Goal: Book appointment/travel/reservation

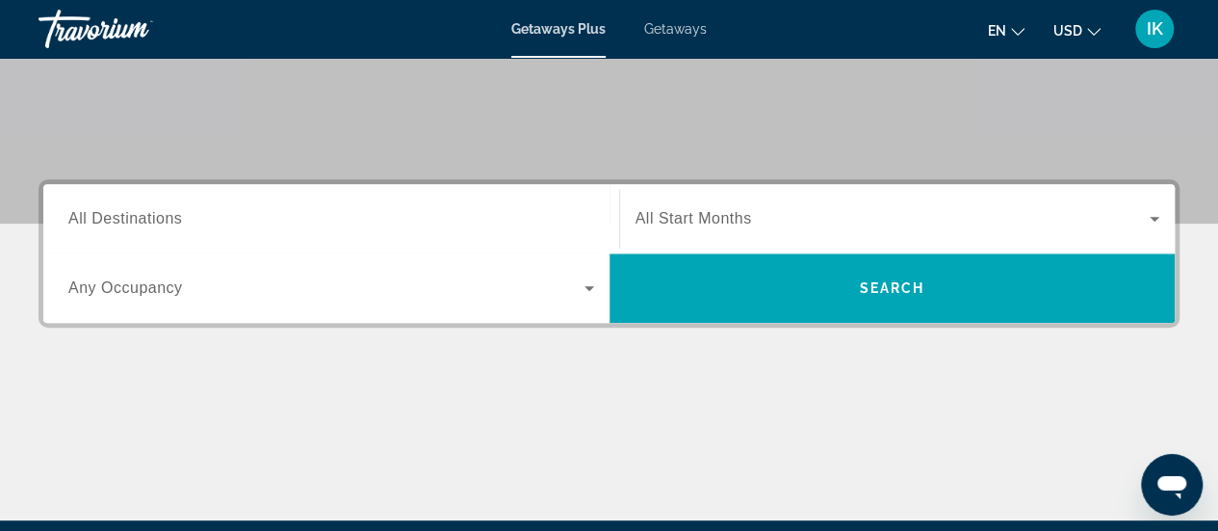
scroll to position [368, 0]
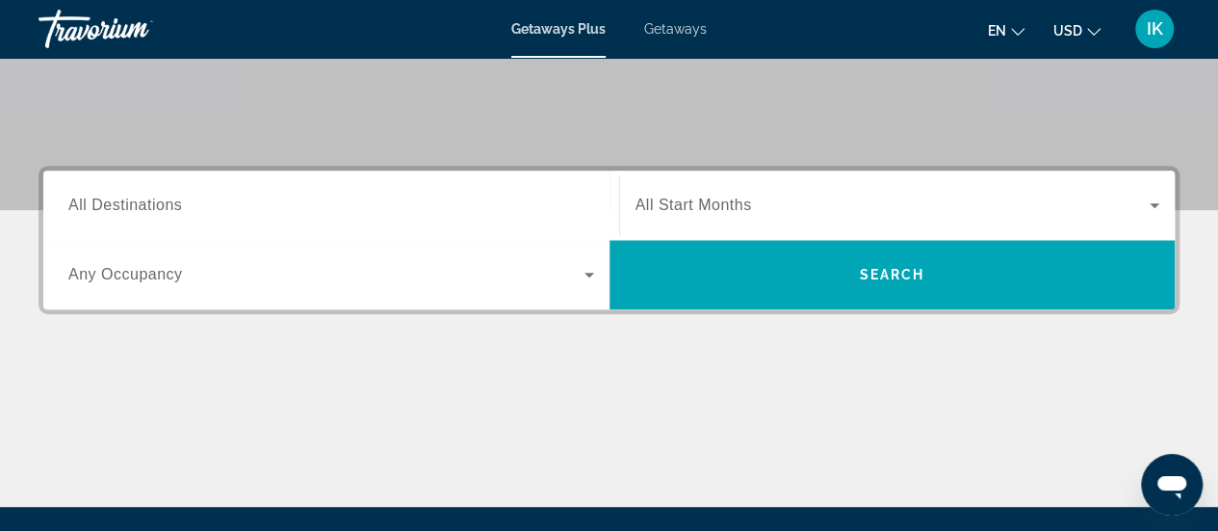
click at [803, 211] on span "Search widget" at bounding box center [893, 205] width 515 height 23
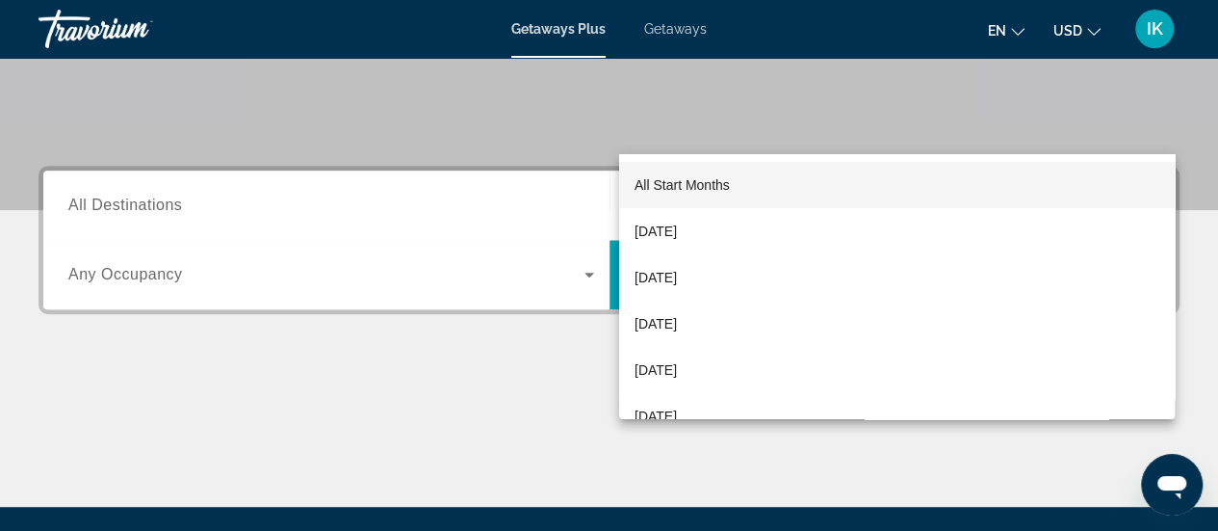
scroll to position [470, 0]
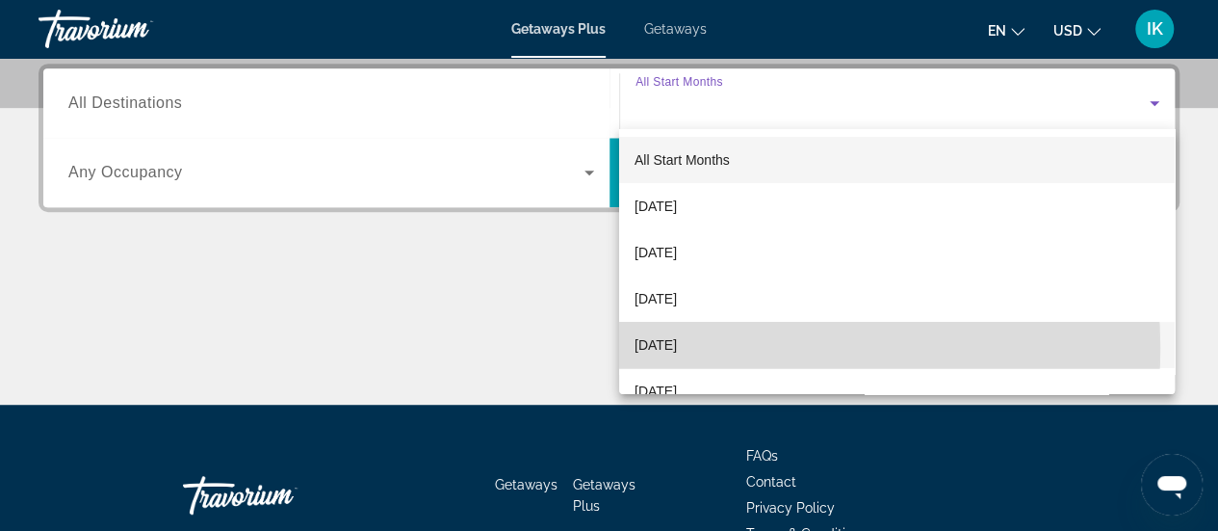
click at [677, 348] on span "[DATE]" at bounding box center [656, 344] width 42 height 23
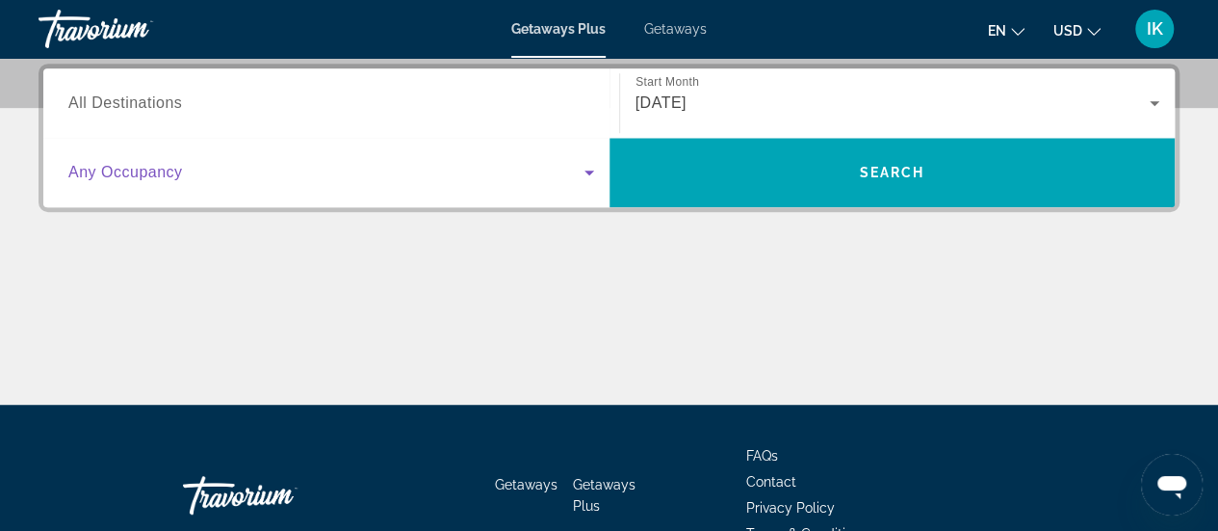
click at [585, 176] on icon "Search widget" at bounding box center [589, 172] width 23 height 23
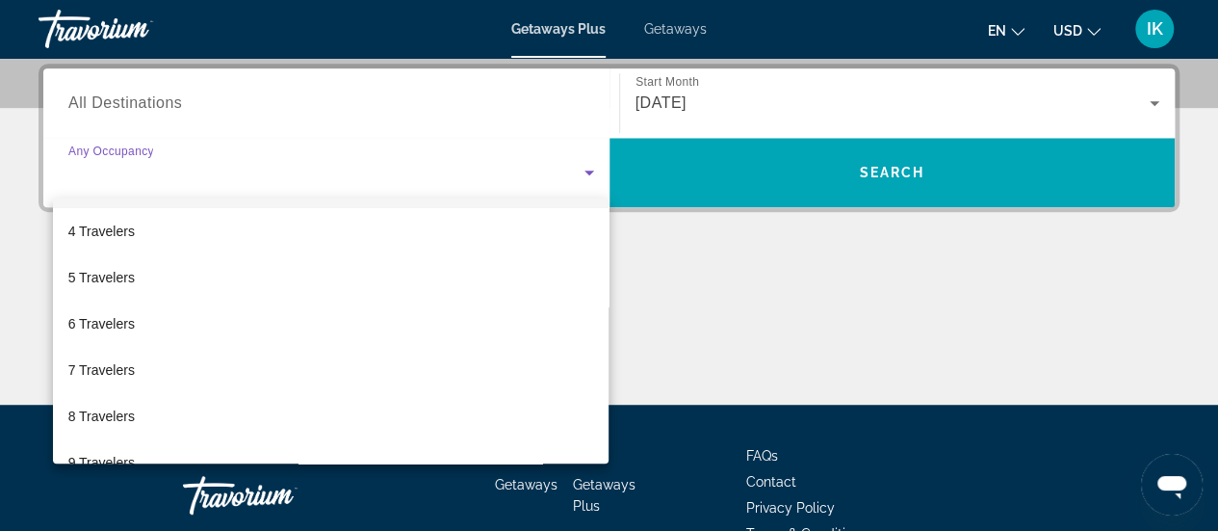
scroll to position [137, 0]
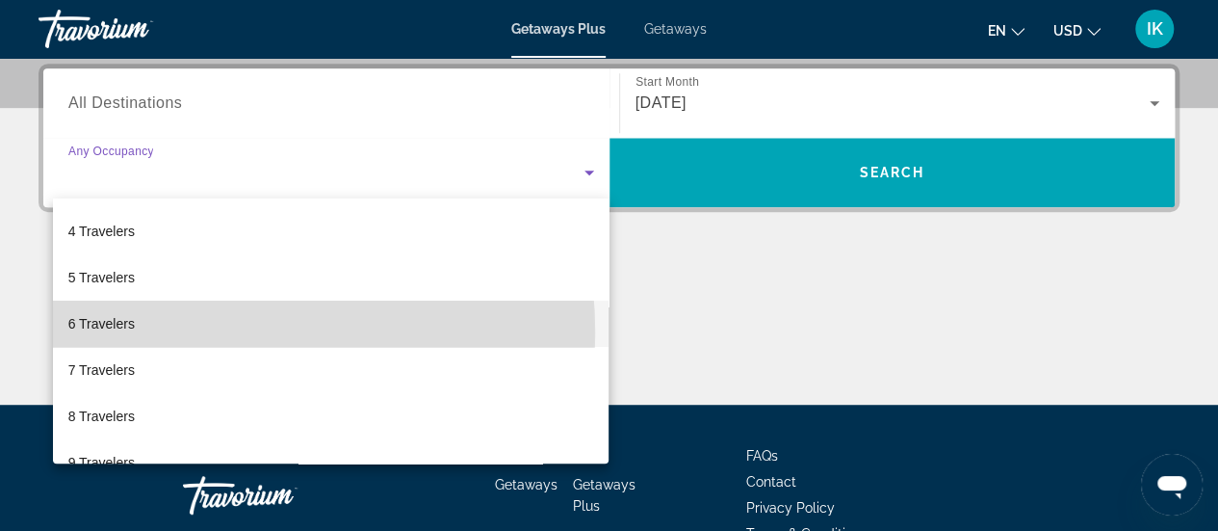
click at [161, 332] on mat-option "6 Travelers" at bounding box center [331, 323] width 557 height 46
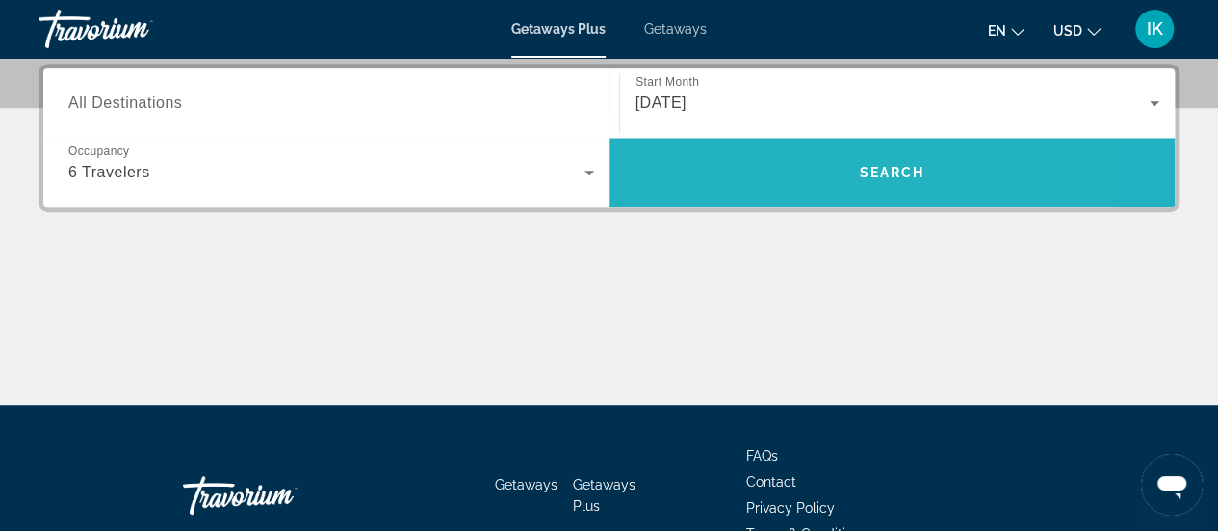
click at [778, 172] on span "Search" at bounding box center [893, 172] width 566 height 46
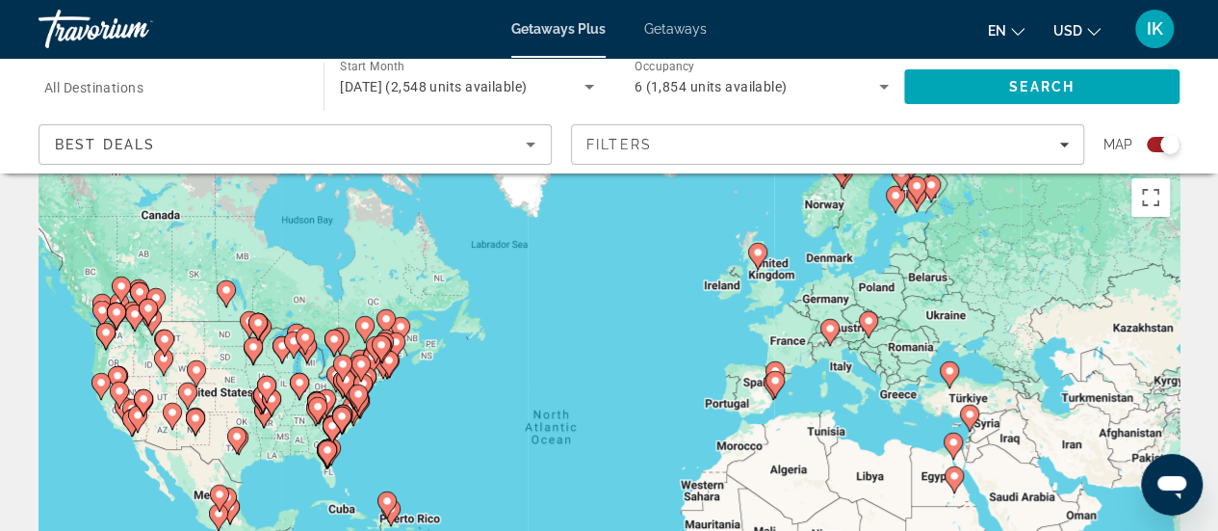
scroll to position [25, 0]
click at [1150, 195] on button "Toggle fullscreen view" at bounding box center [1150, 196] width 39 height 39
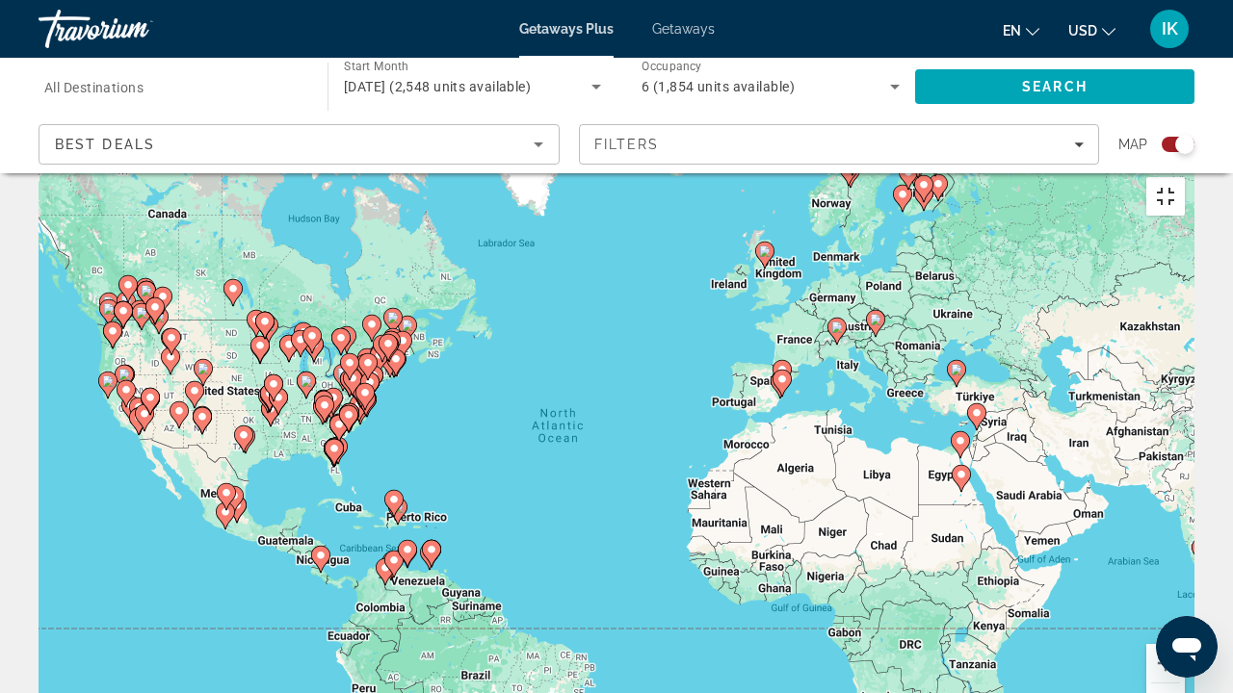
click at [1184, 177] on button "Toggle fullscreen view" at bounding box center [1165, 196] width 39 height 39
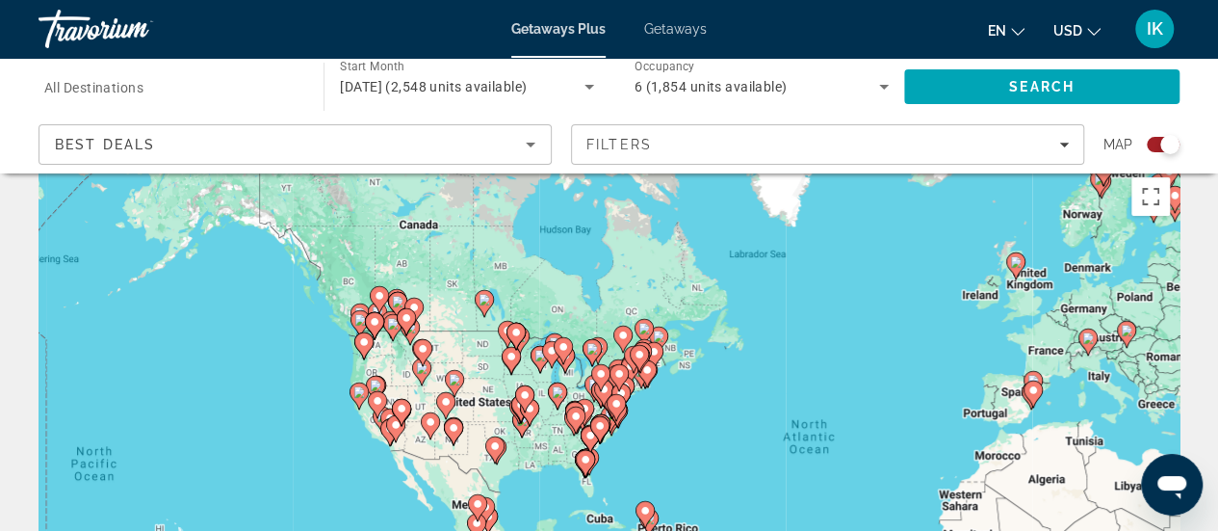
drag, startPoint x: 528, startPoint y: 338, endPoint x: 792, endPoint y: 349, distance: 264.1
click at [792, 349] on div "To activate drag with keyboard, press Alt + Enter. Once in keyboard drag state,…" at bounding box center [609, 457] width 1141 height 578
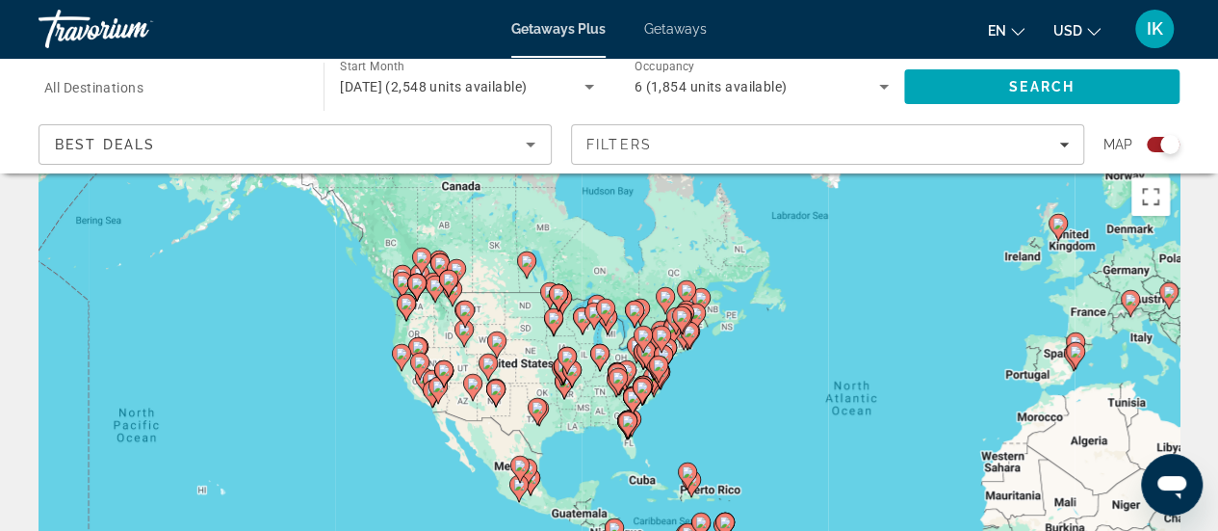
drag, startPoint x: 474, startPoint y: 403, endPoint x: 520, endPoint y: 355, distance: 66.7
click at [520, 355] on div "To activate drag with keyboard, press Alt + Enter. Once in keyboard drag state,…" at bounding box center [609, 457] width 1141 height 578
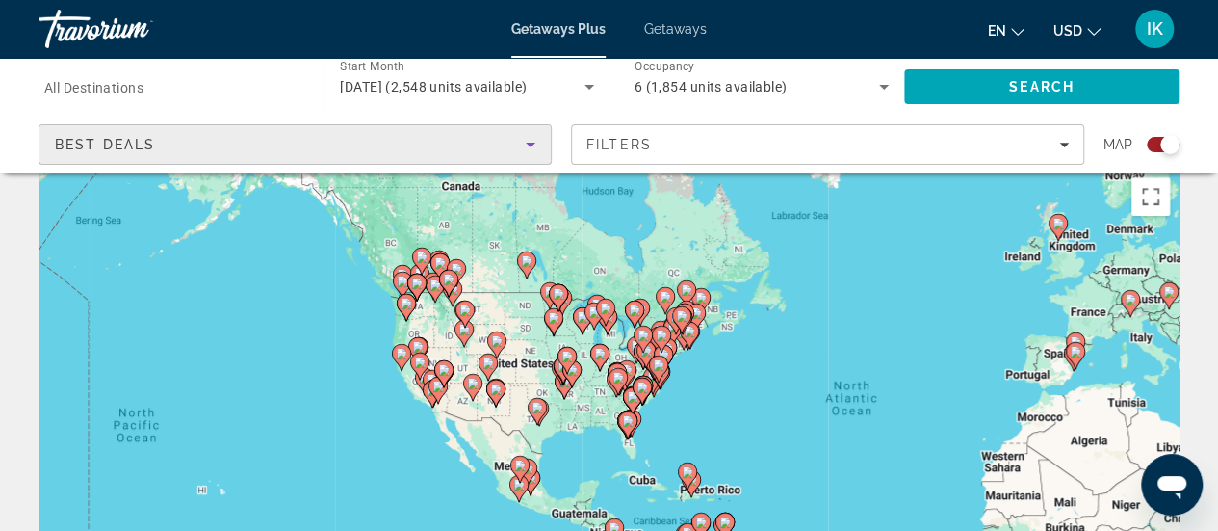
click at [456, 152] on div "Best Deals" at bounding box center [290, 144] width 471 height 23
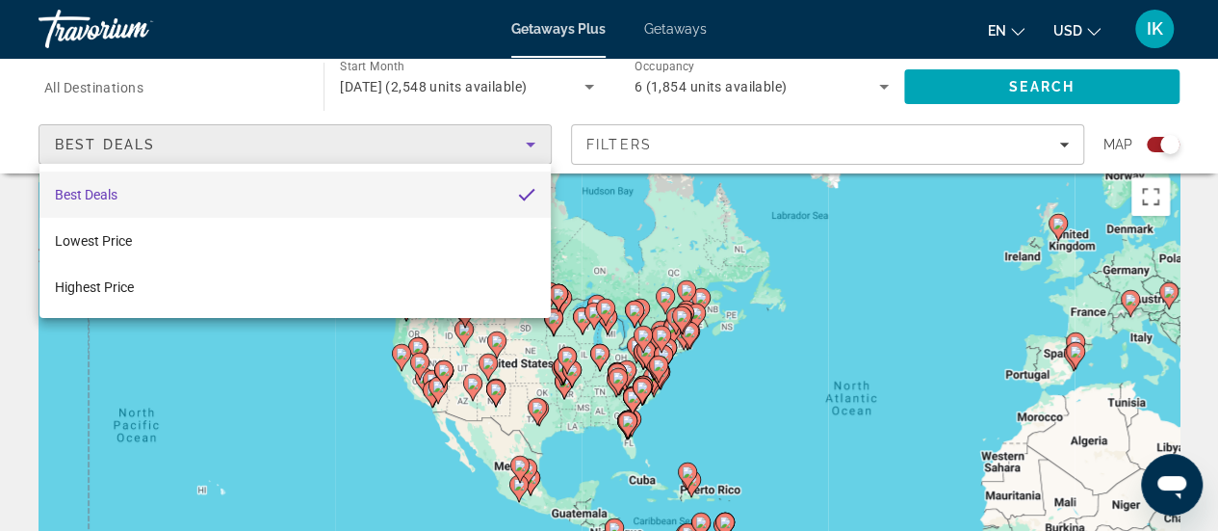
click at [530, 143] on div at bounding box center [609, 265] width 1218 height 531
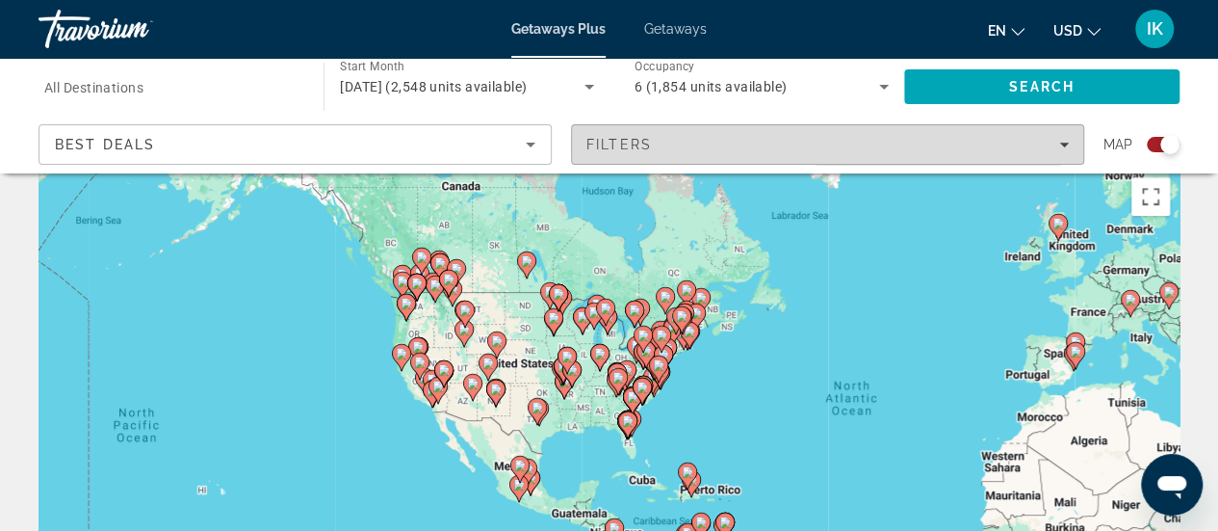
click at [1053, 143] on div "Filters" at bounding box center [827, 144] width 482 height 15
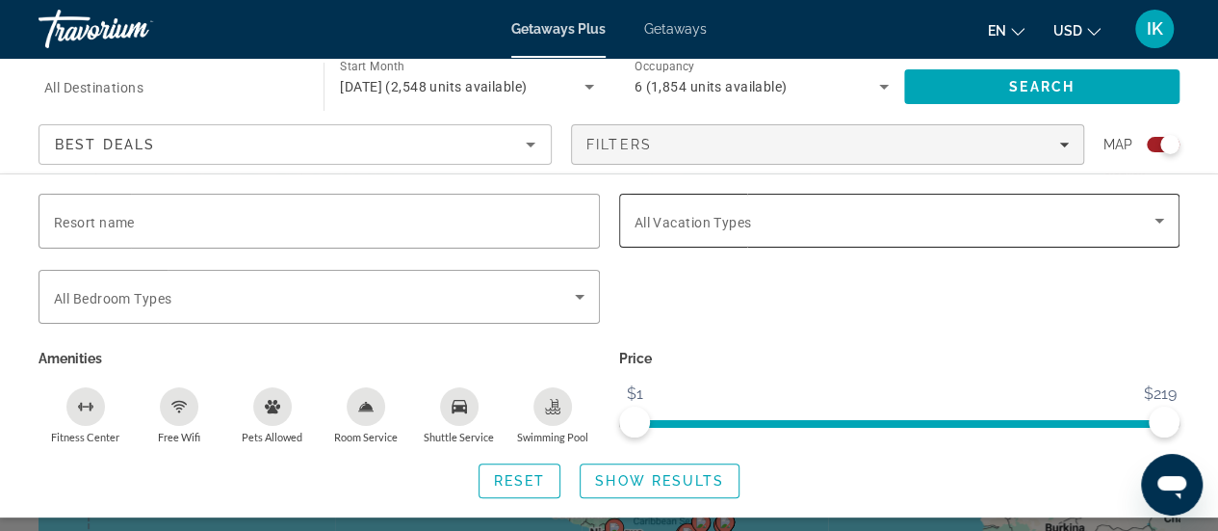
click at [711, 215] on span "All Vacation Types" at bounding box center [693, 222] width 117 height 15
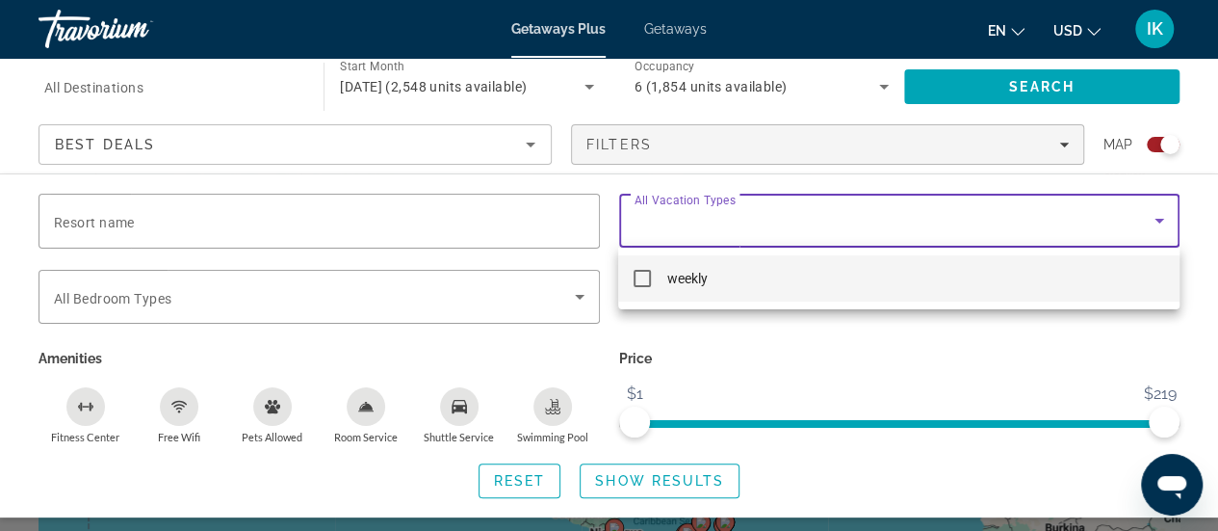
click at [711, 213] on div at bounding box center [609, 265] width 1218 height 531
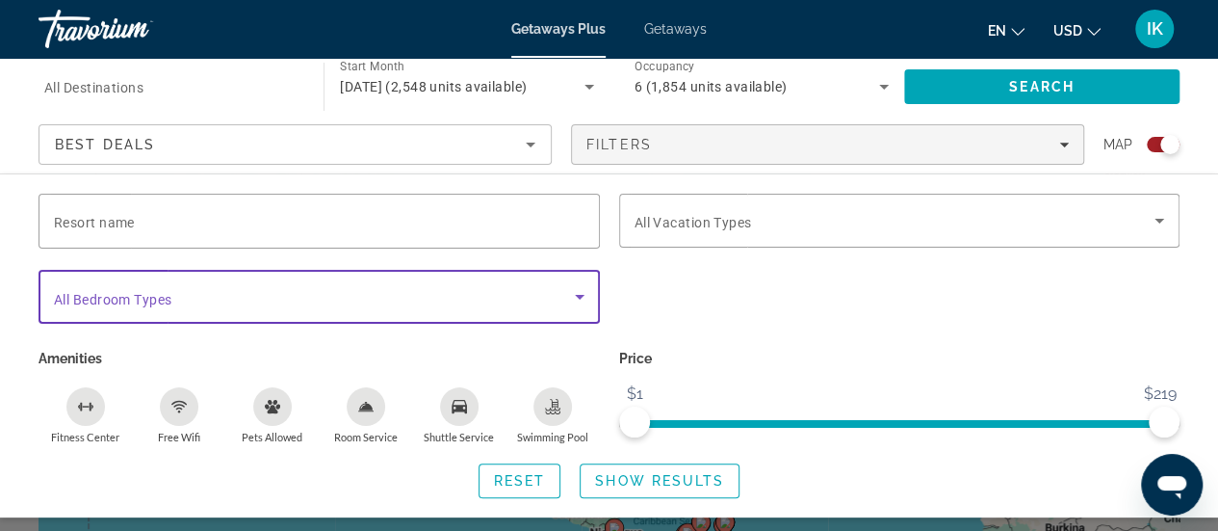
click at [458, 290] on span "Search widget" at bounding box center [314, 296] width 521 height 23
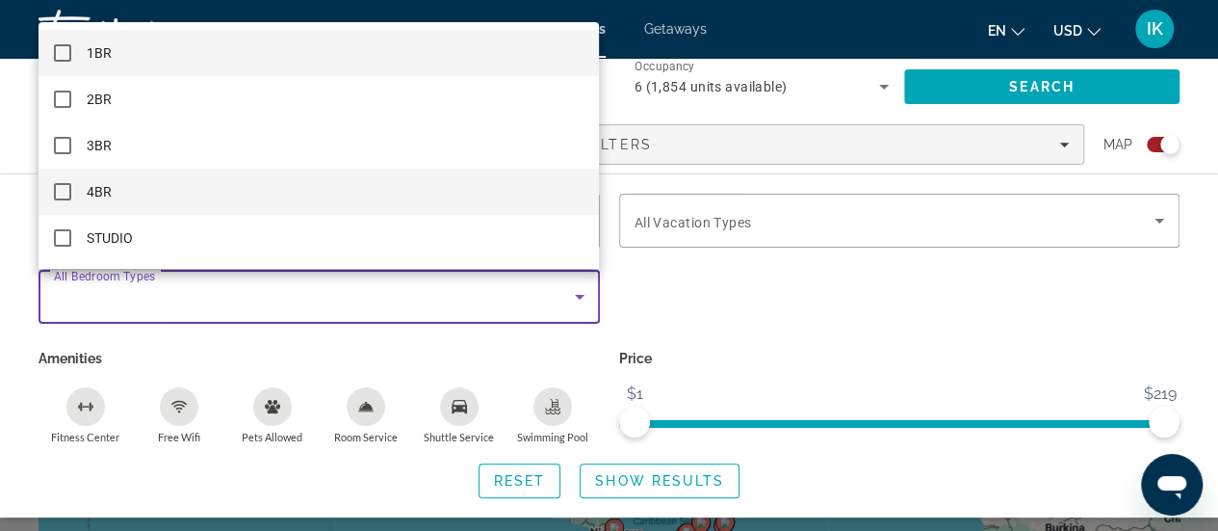
click at [62, 186] on mat-pseudo-checkbox at bounding box center [62, 191] width 17 height 17
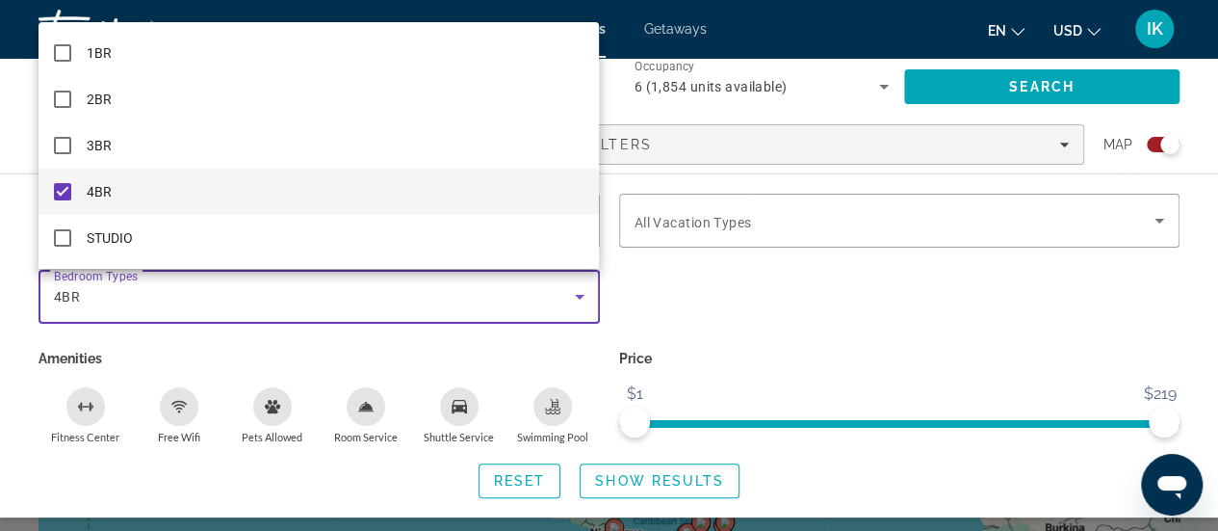
click at [651, 296] on div at bounding box center [609, 265] width 1218 height 531
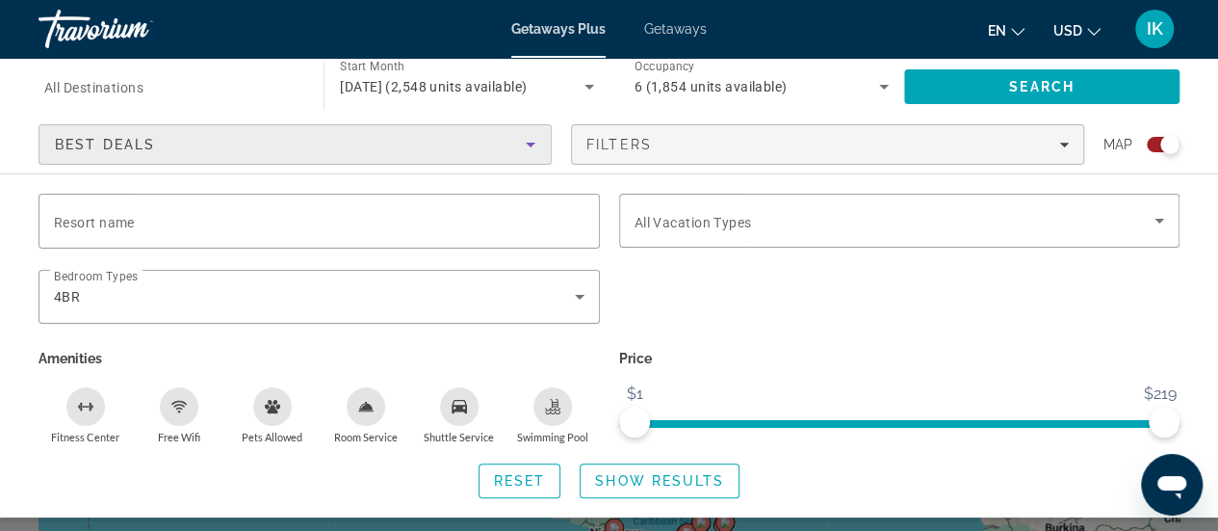
click at [528, 143] on icon "Sort by" at bounding box center [531, 145] width 10 height 5
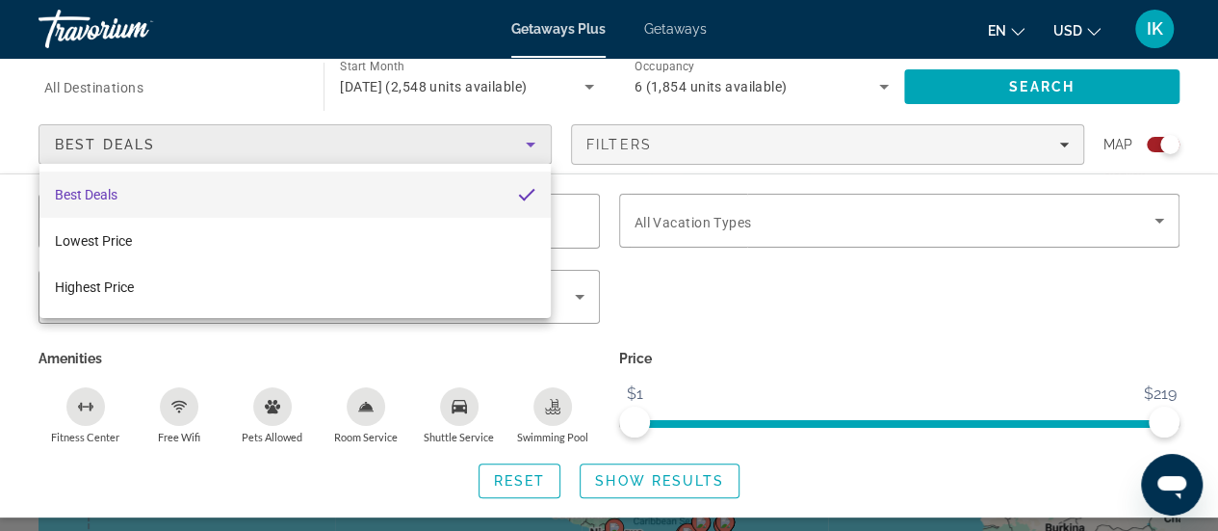
click at [528, 143] on div at bounding box center [609, 265] width 1218 height 531
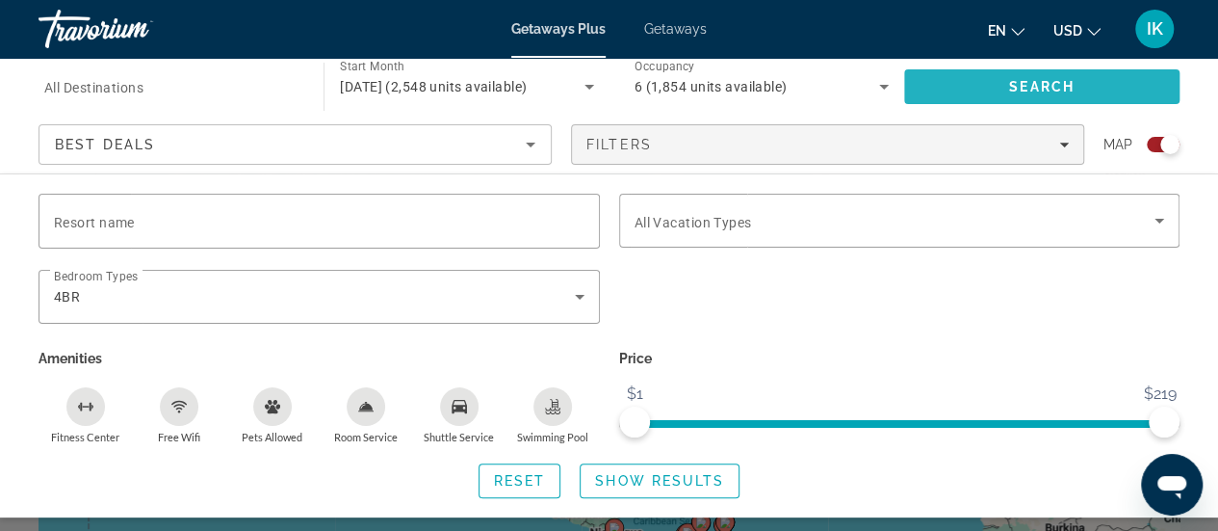
click at [1066, 80] on span "Search" at bounding box center [1041, 86] width 65 height 15
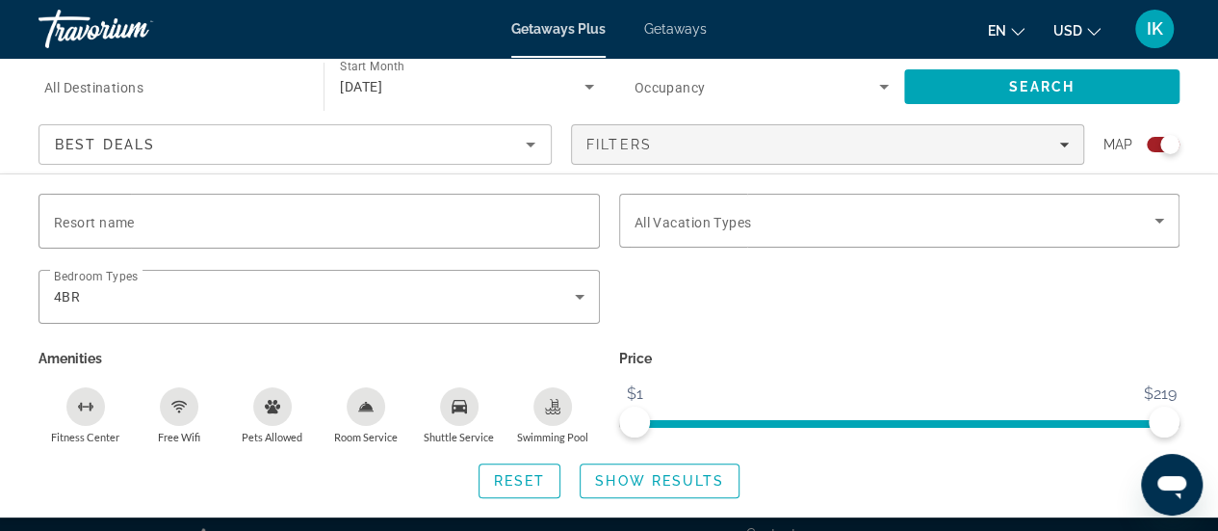
scroll to position [1190, 0]
click at [673, 481] on span "Show Results" at bounding box center [659, 480] width 129 height 15
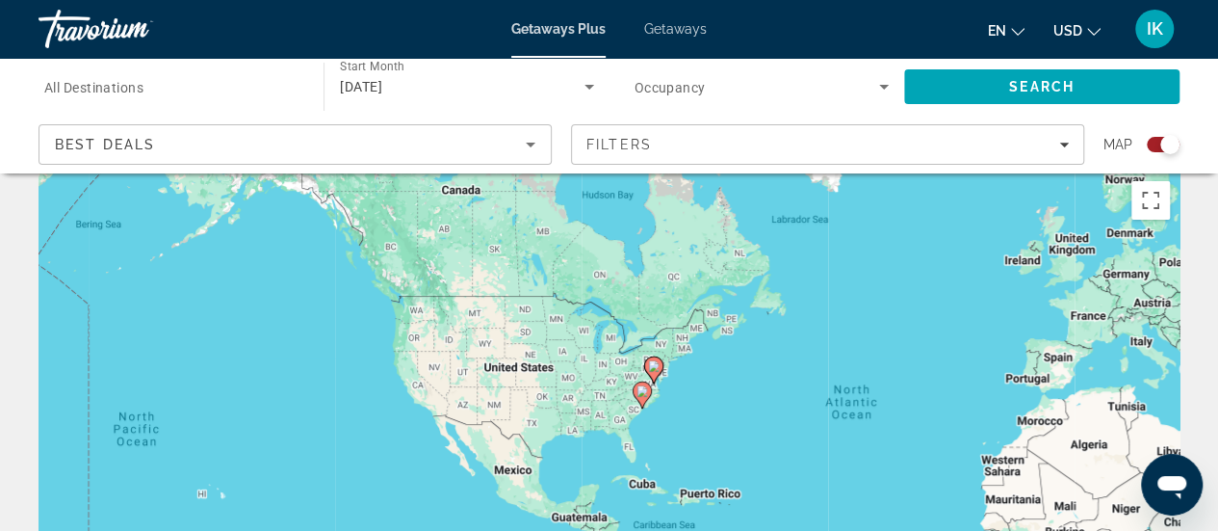
scroll to position [0, 0]
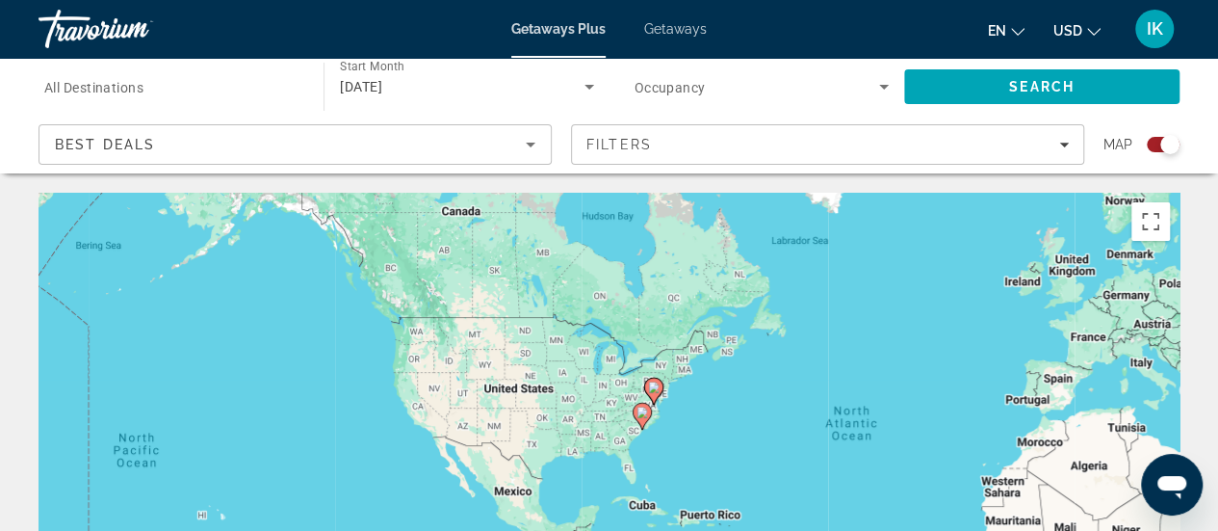
click at [680, 34] on span "Getaways" at bounding box center [675, 28] width 63 height 15
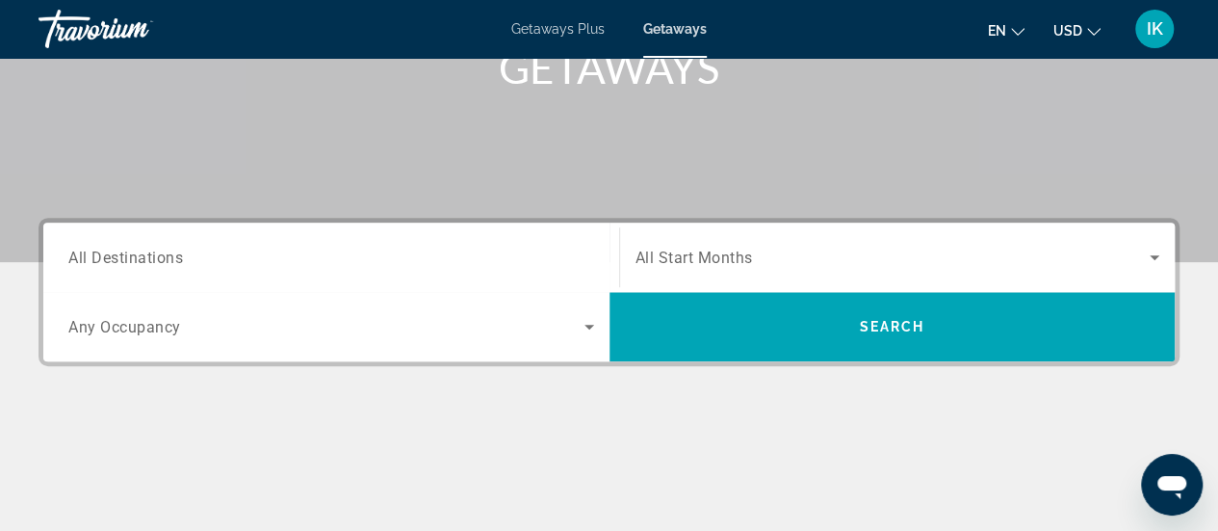
scroll to position [317, 0]
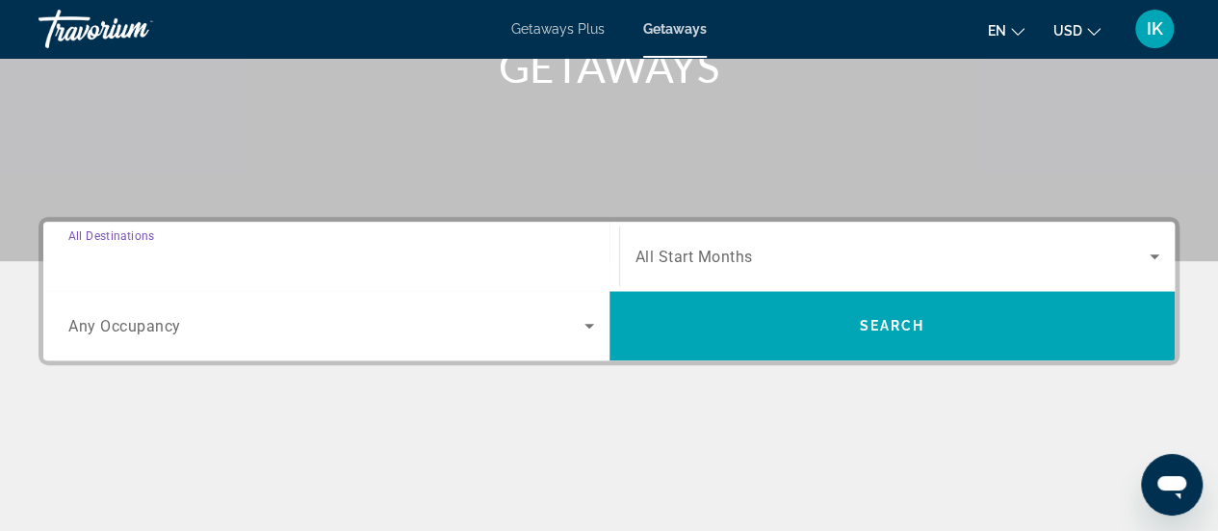
click at [397, 251] on input "Destination All Destinations" at bounding box center [331, 257] width 526 height 23
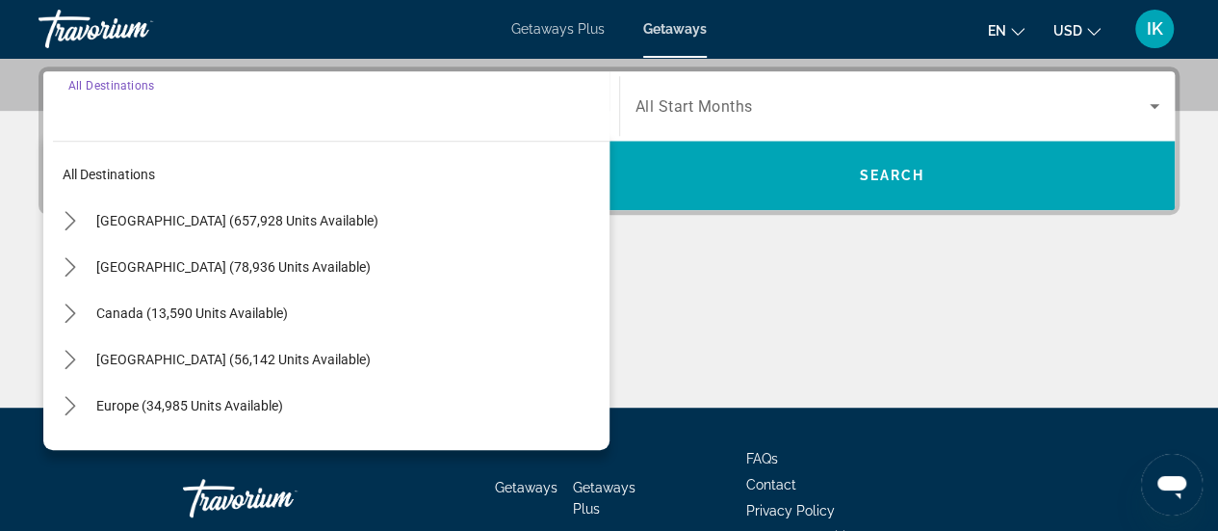
scroll to position [470, 0]
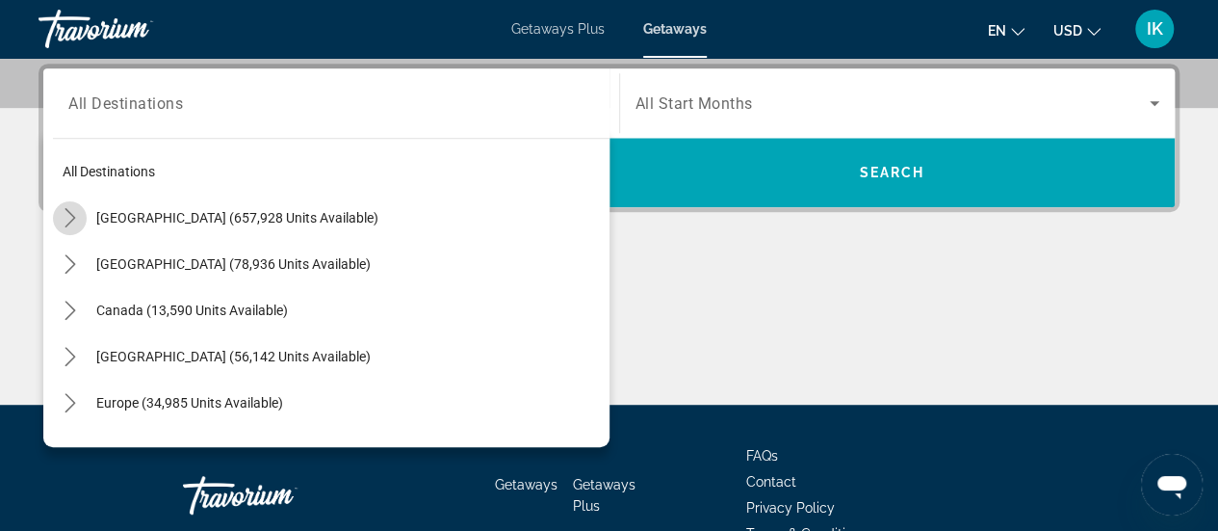
click at [68, 209] on icon "Toggle United States (657,928 units available) submenu" at bounding box center [70, 217] width 19 height 19
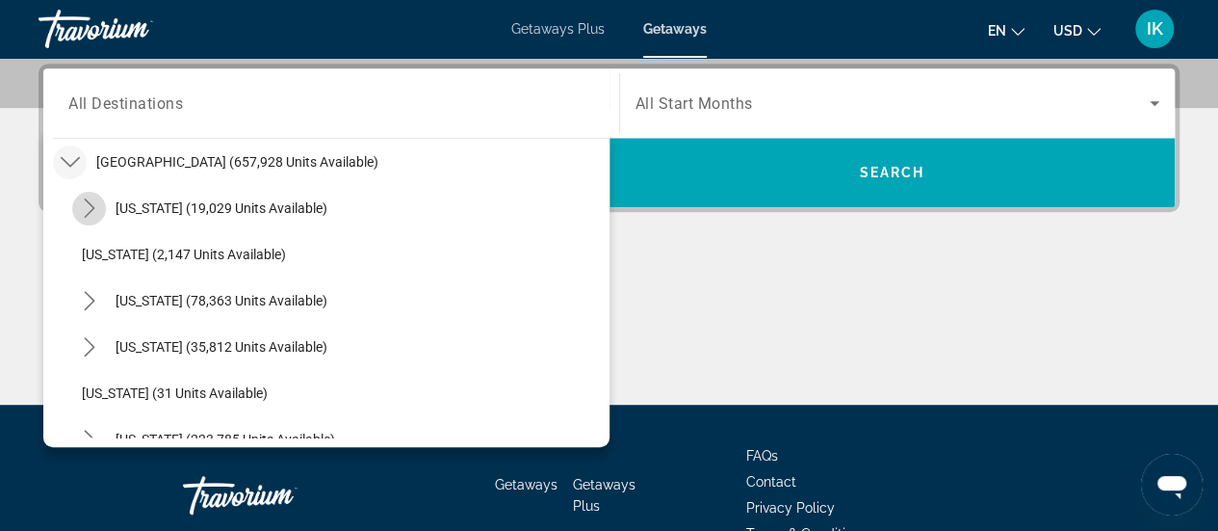
click at [89, 209] on icon "Toggle Arizona (19,029 units available) submenu" at bounding box center [89, 207] width 11 height 19
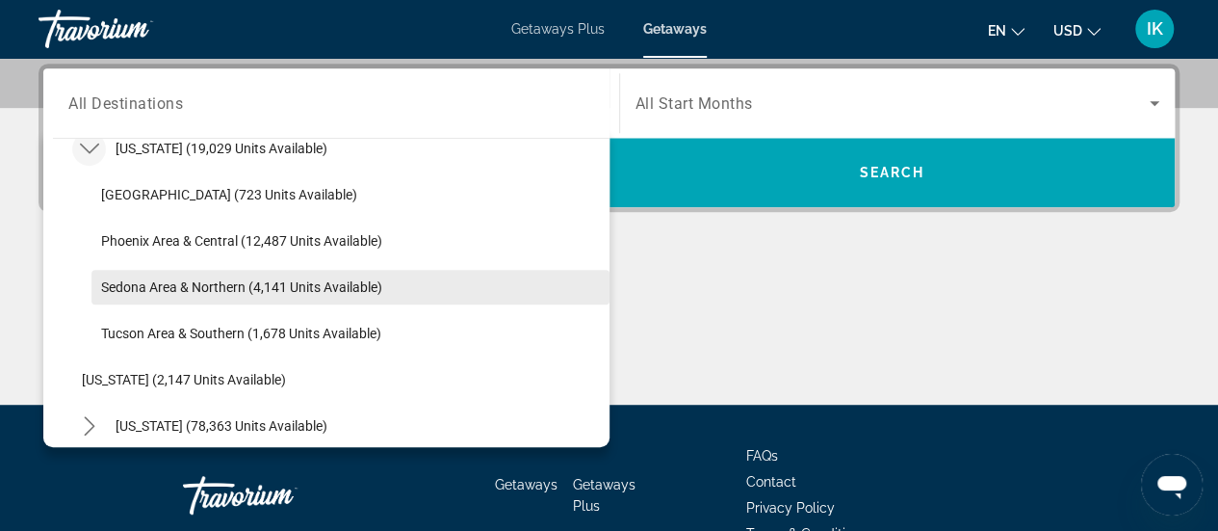
scroll to position [119, 0]
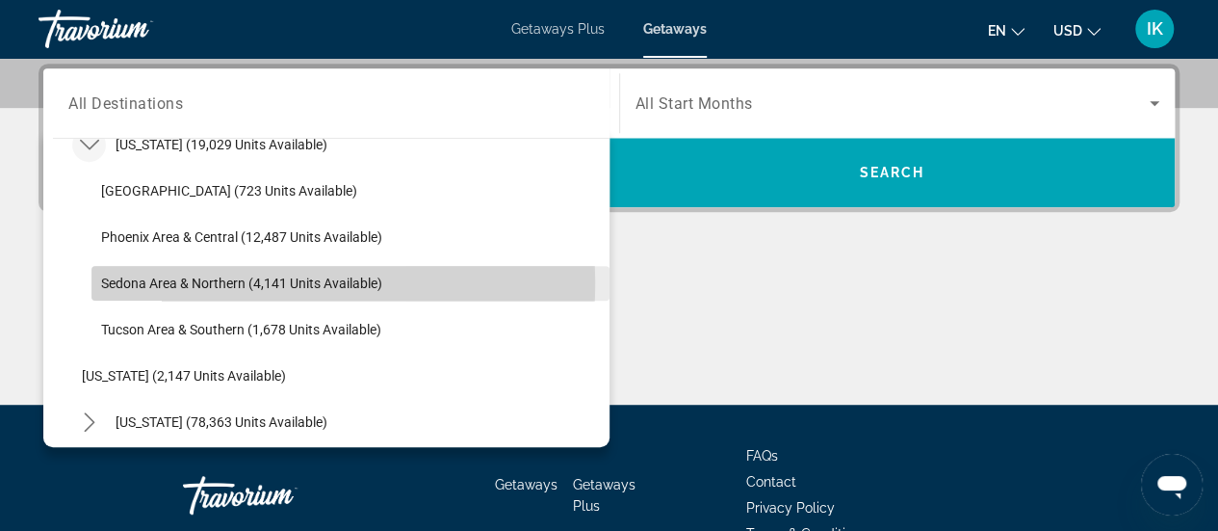
click at [133, 280] on span "Sedona Area & Northern (4,141 units available)" at bounding box center [241, 282] width 281 height 15
type input "**********"
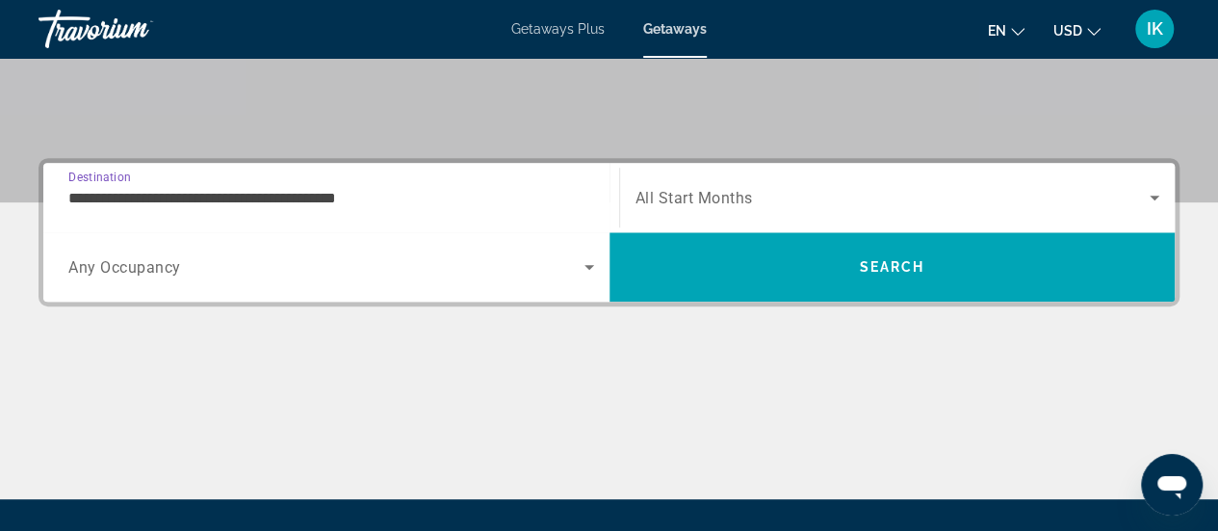
scroll to position [374, 0]
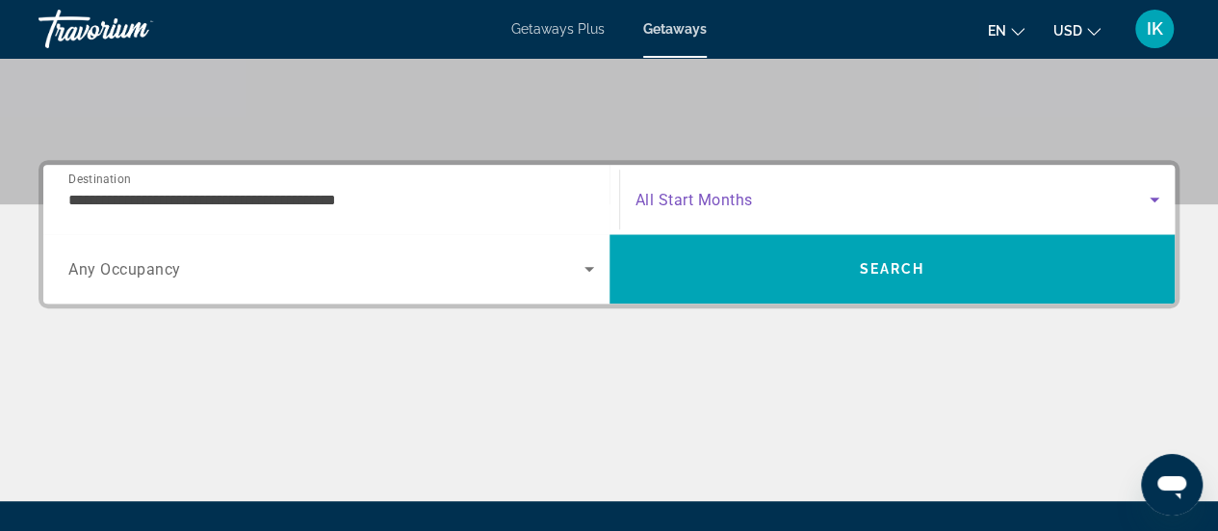
click at [785, 203] on span "Search widget" at bounding box center [893, 199] width 515 height 23
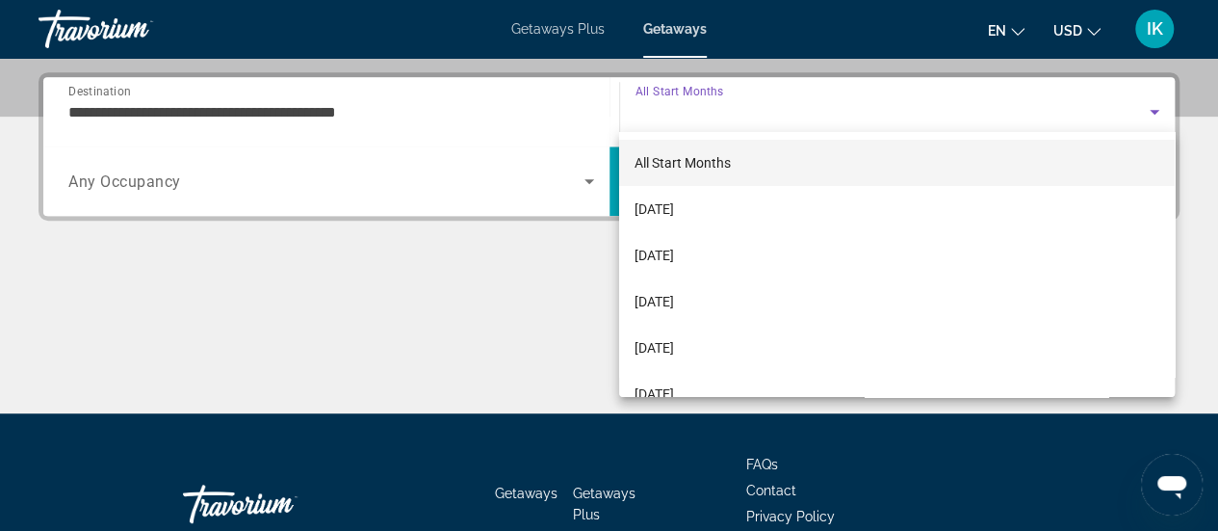
scroll to position [470, 0]
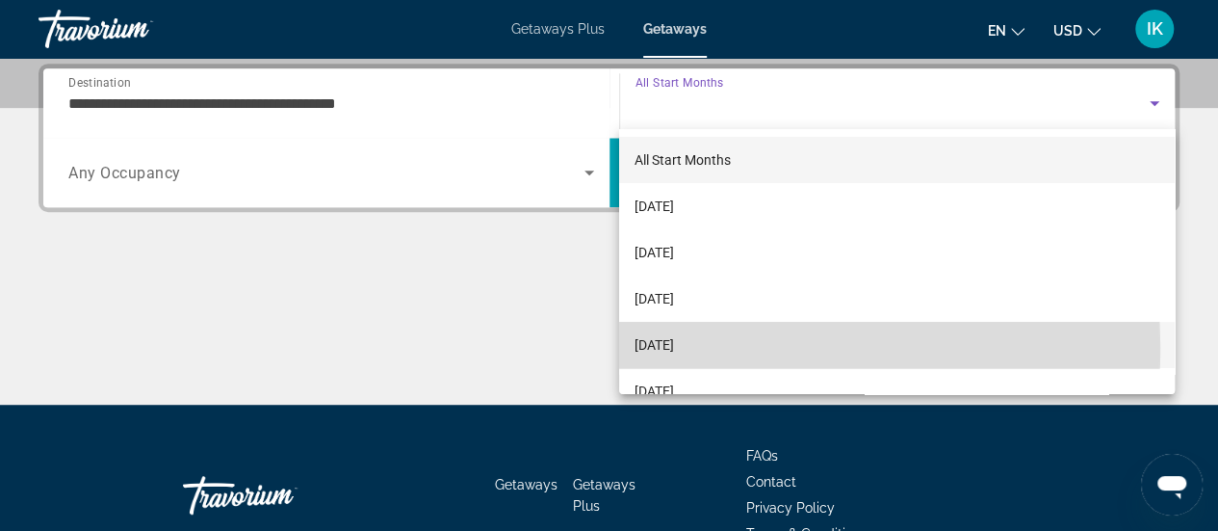
click at [674, 348] on span "[DATE]" at bounding box center [654, 344] width 39 height 23
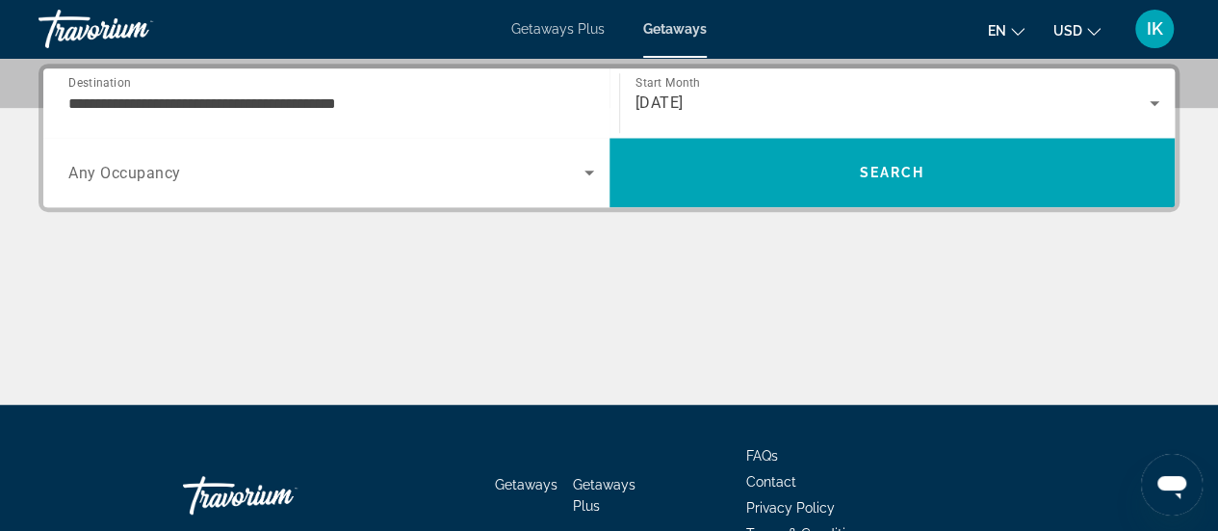
click at [458, 183] on div "Search widget" at bounding box center [331, 172] width 526 height 54
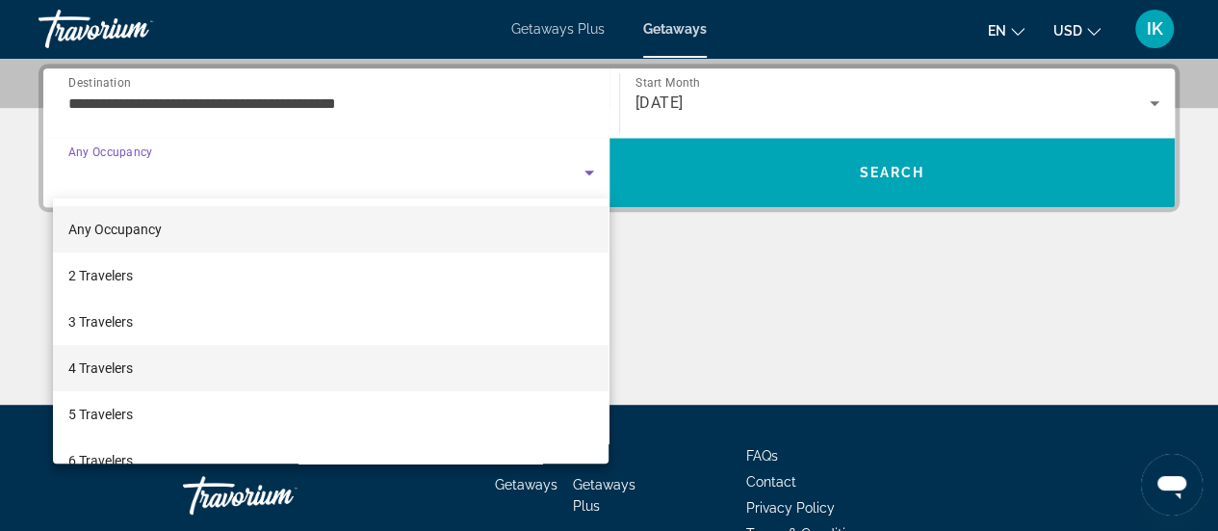
scroll to position [212, 0]
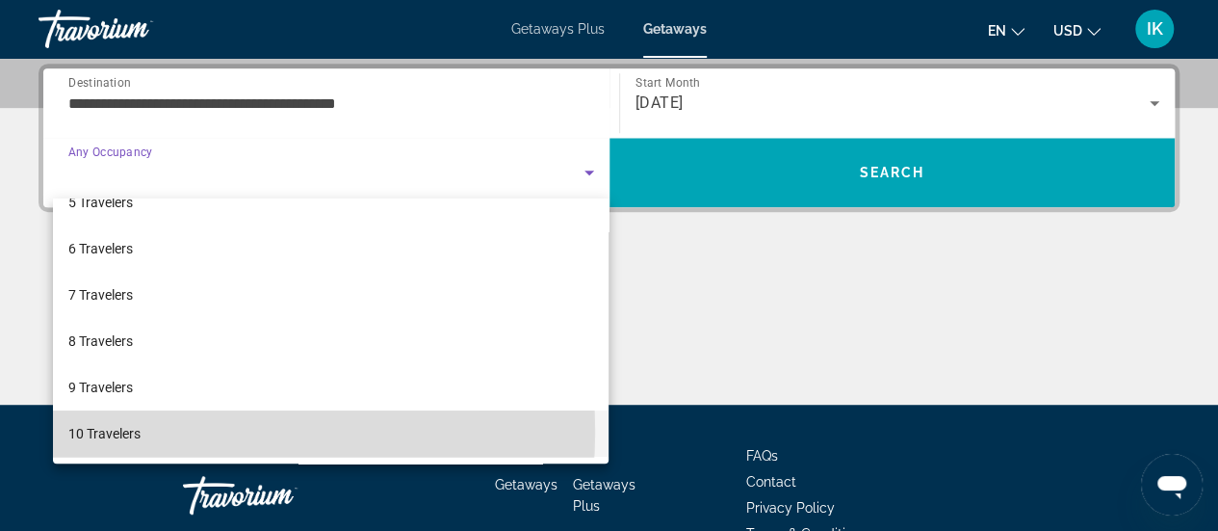
click at [169, 430] on mat-option "10 Travelers" at bounding box center [331, 433] width 557 height 46
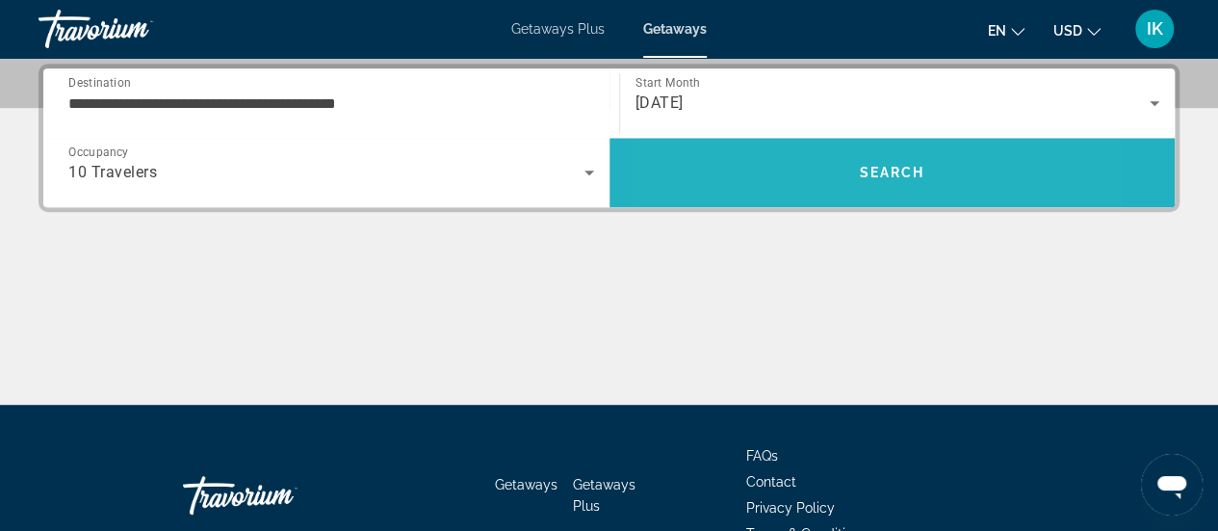
click at [782, 165] on span "Search" at bounding box center [893, 172] width 566 height 46
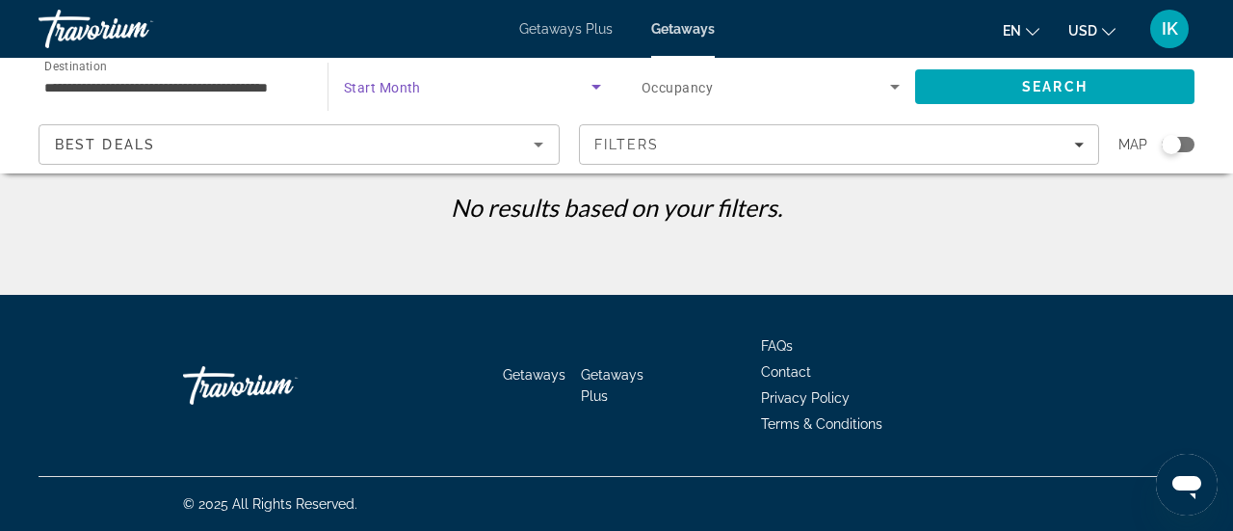
click at [590, 84] on icon "Search widget" at bounding box center [596, 86] width 23 height 23
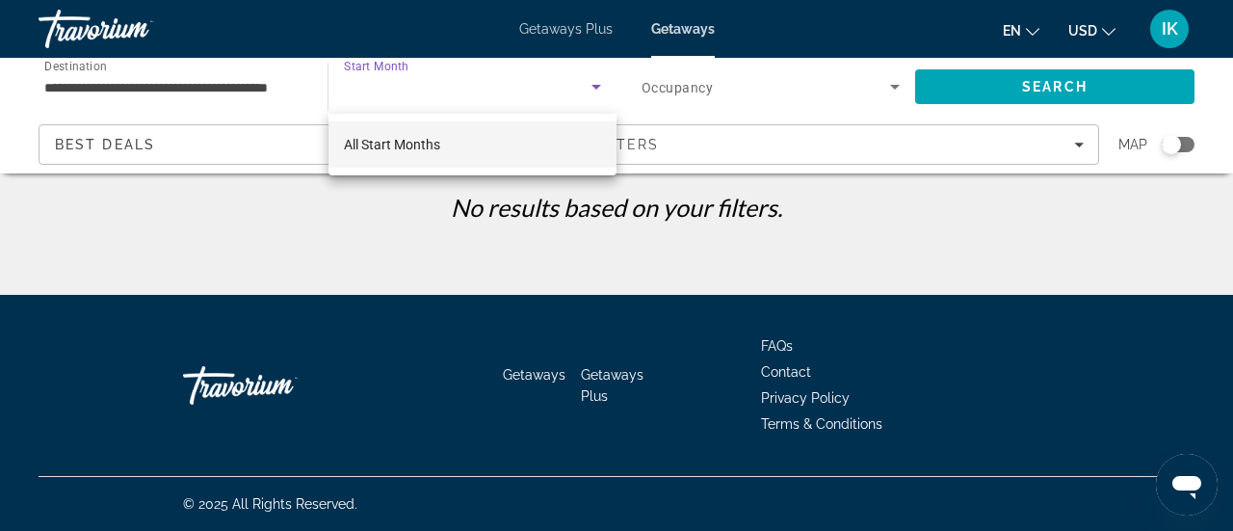
click at [597, 81] on div at bounding box center [616, 265] width 1233 height 531
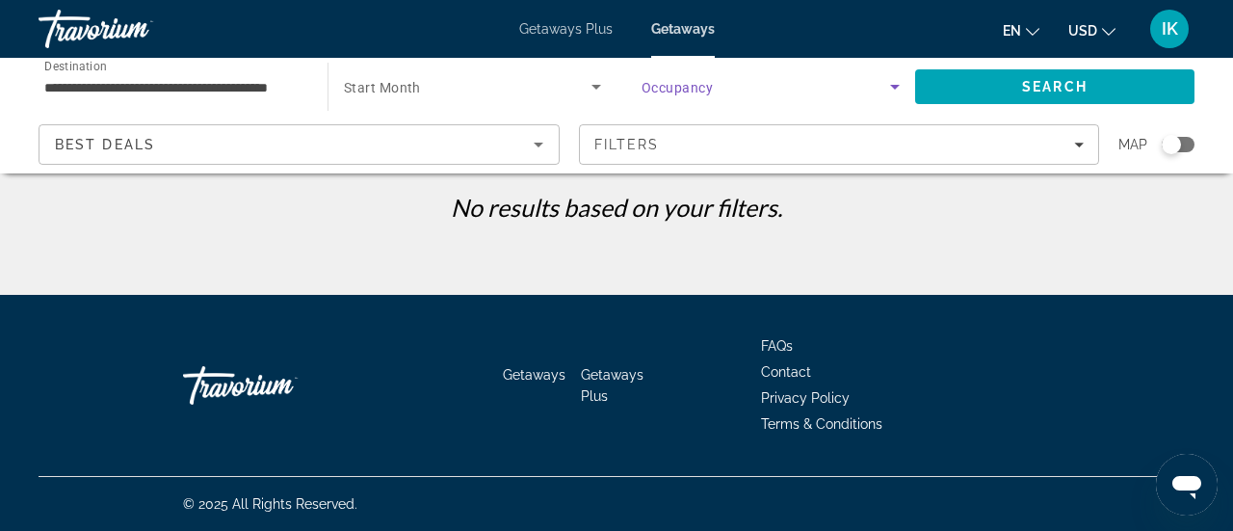
click at [738, 91] on span "Search widget" at bounding box center [765, 86] width 248 height 23
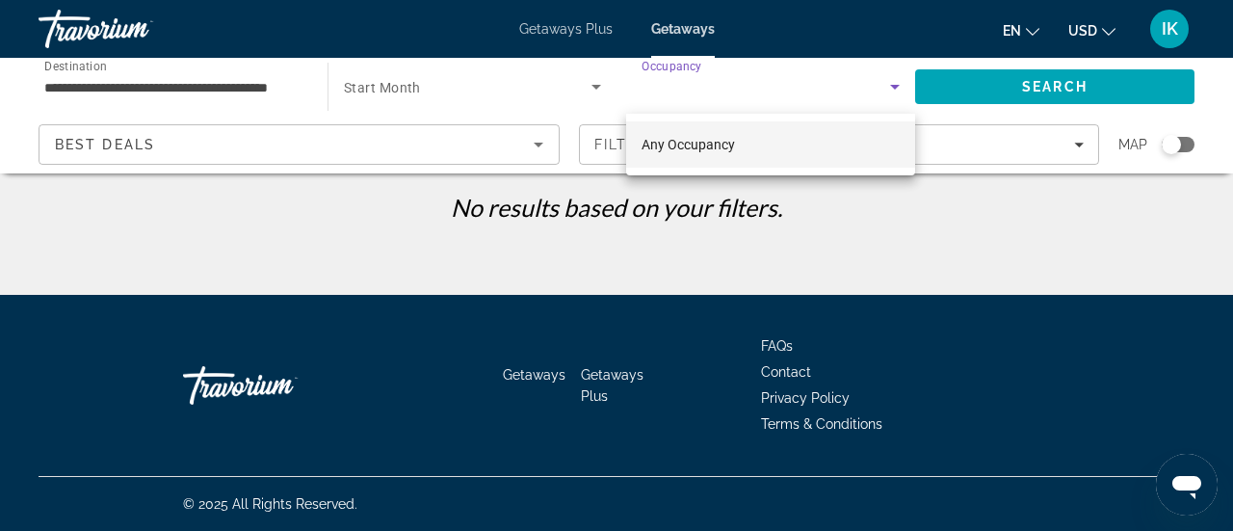
click at [251, 80] on div at bounding box center [616, 265] width 1233 height 531
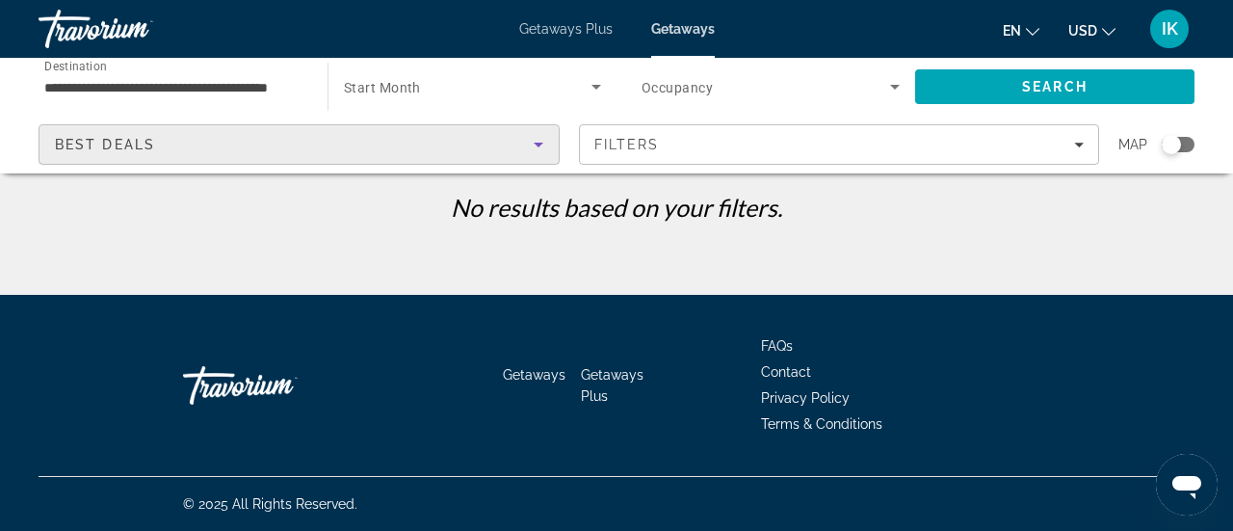
click at [543, 153] on icon "Sort by" at bounding box center [538, 144] width 23 height 23
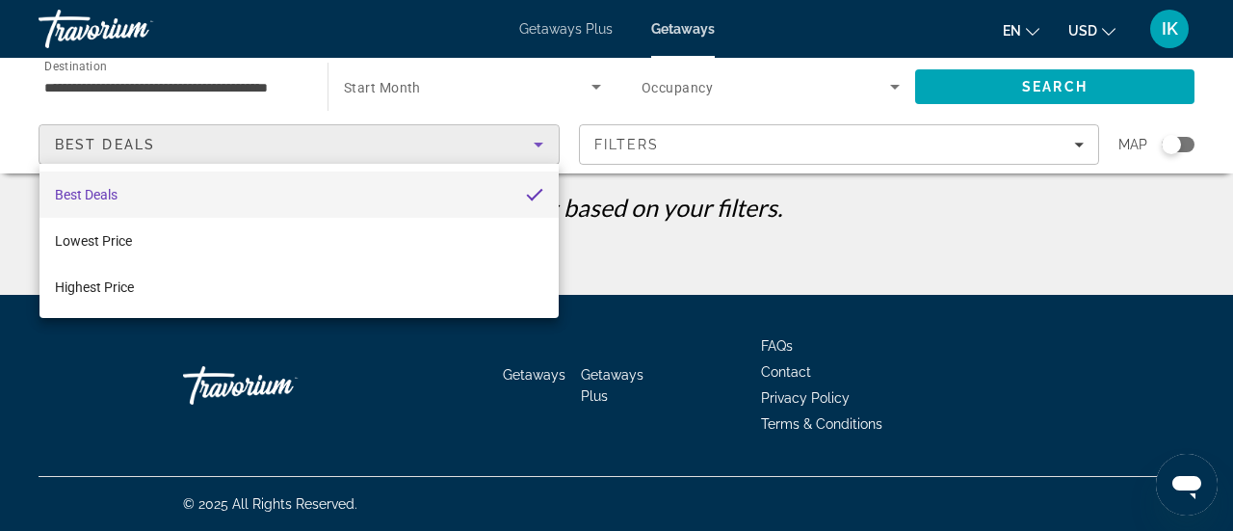
click at [794, 230] on div at bounding box center [616, 265] width 1233 height 531
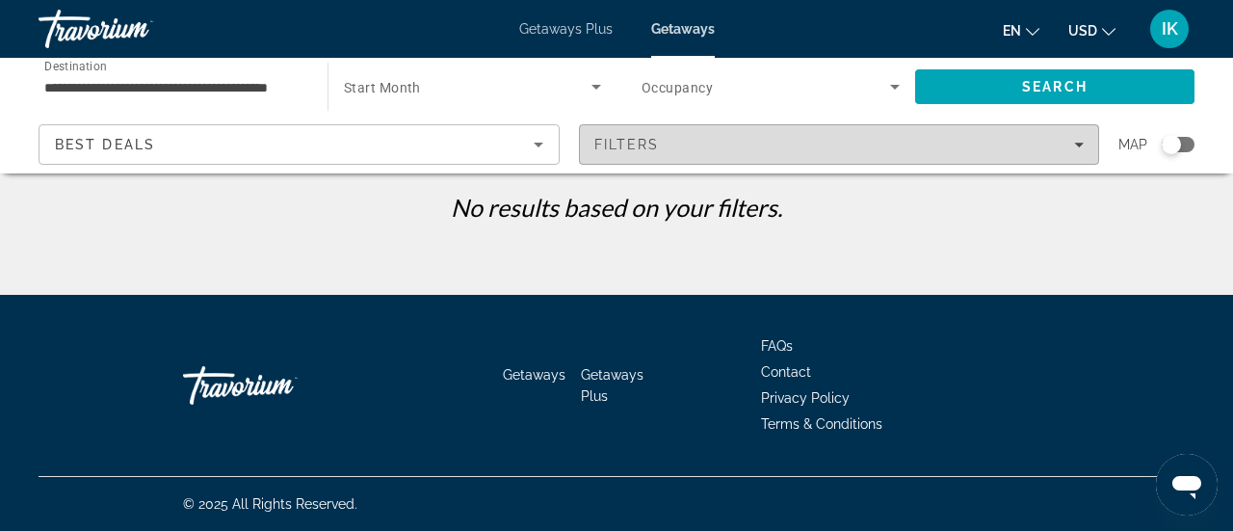
click at [1079, 138] on div "Filters" at bounding box center [839, 144] width 490 height 15
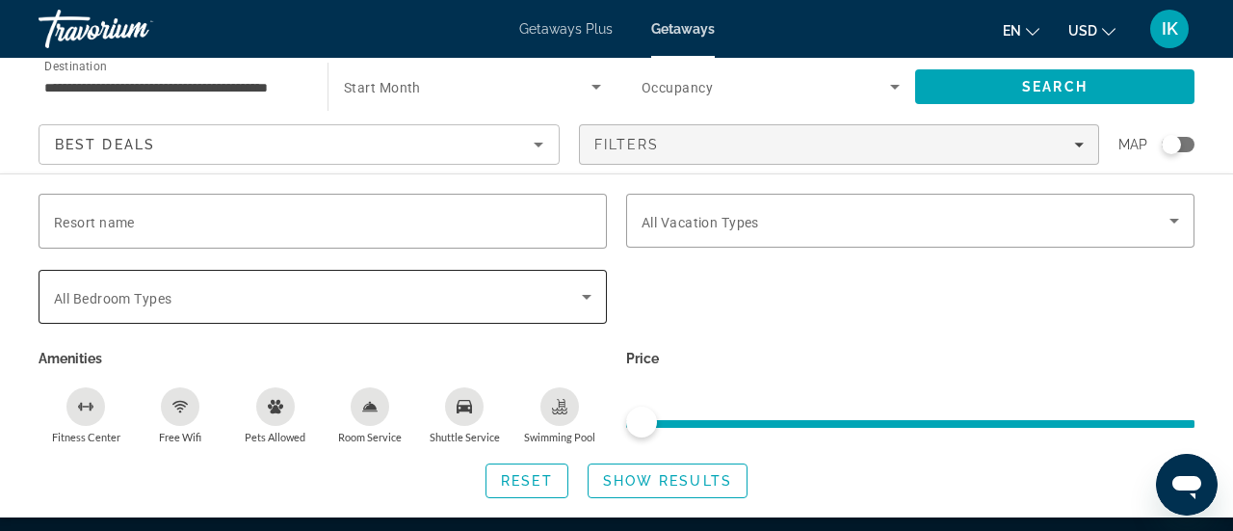
click at [222, 304] on span "Search widget" at bounding box center [318, 296] width 528 height 23
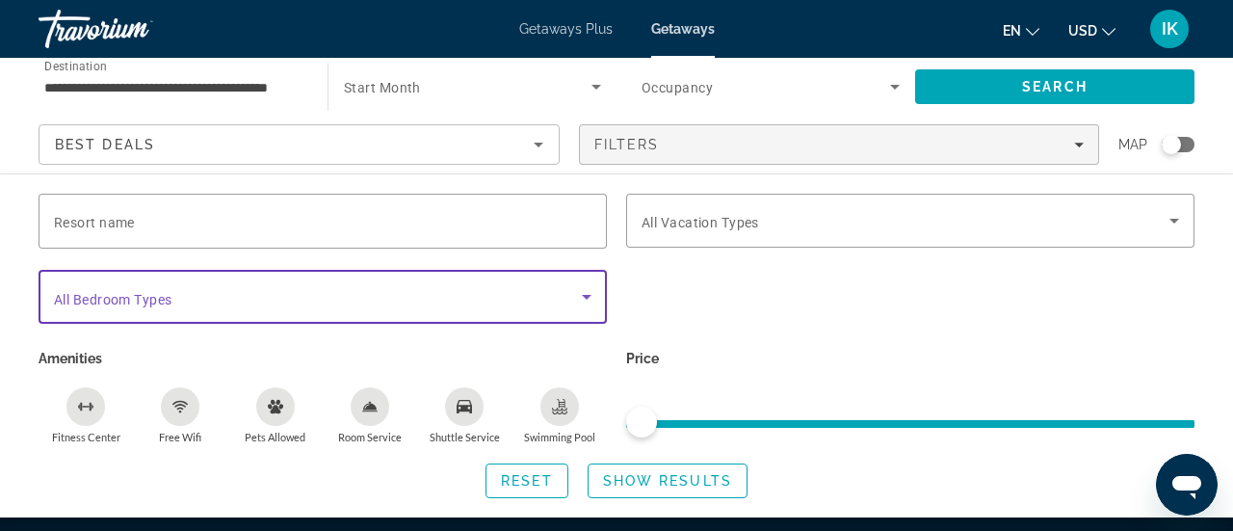
click at [585, 296] on icon "Search widget" at bounding box center [587, 297] width 10 height 5
click at [592, 288] on icon "Search widget" at bounding box center [586, 296] width 23 height 23
click at [533, 482] on span "Reset" at bounding box center [527, 480] width 52 height 15
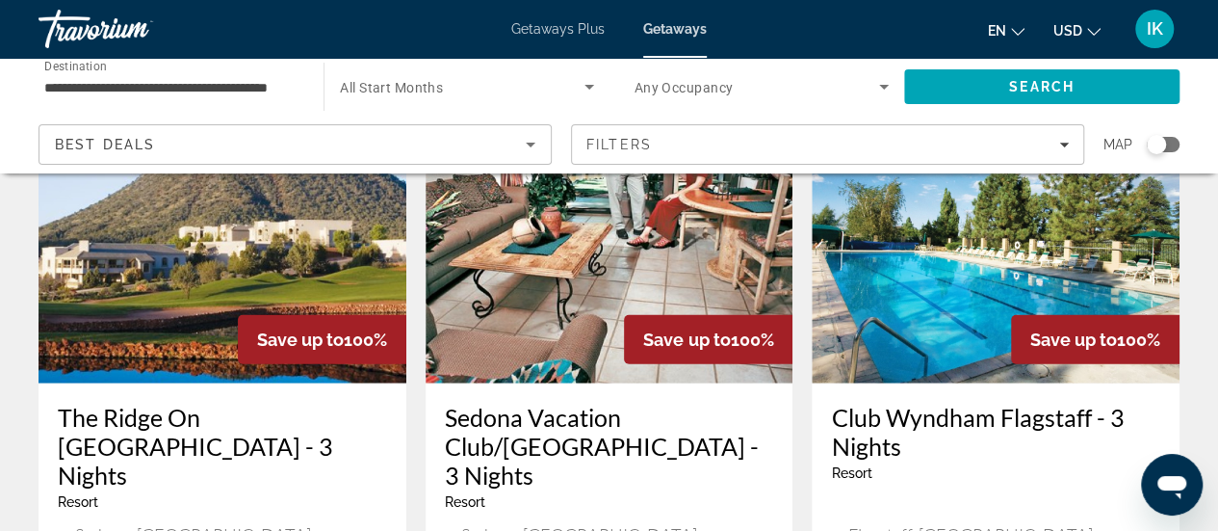
scroll to position [2334, 0]
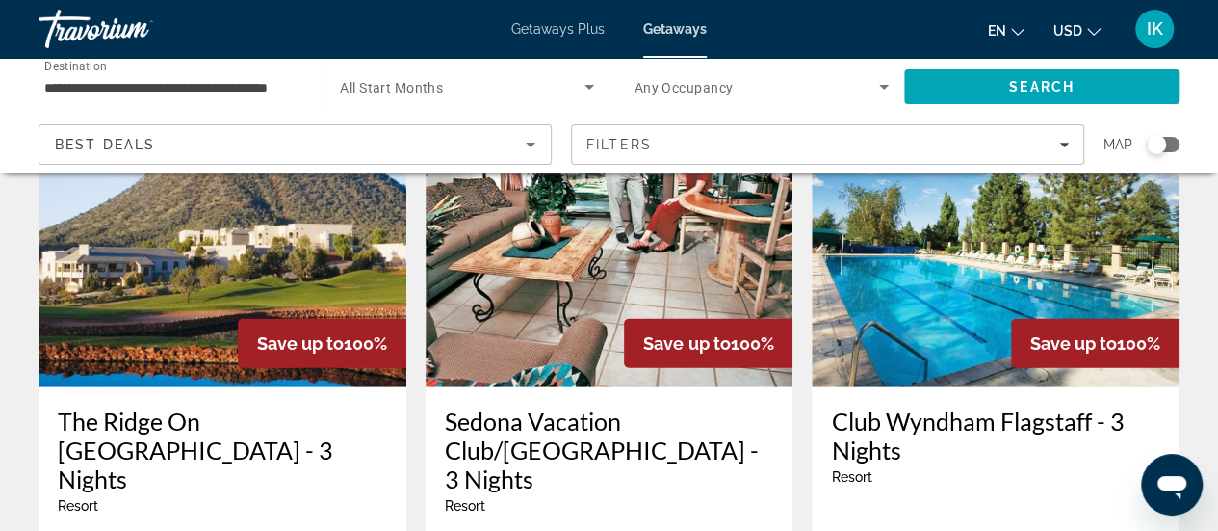
click at [176, 406] on h3 "The Ridge On [GEOGRAPHIC_DATA] - 3 Nights" at bounding box center [222, 449] width 329 height 87
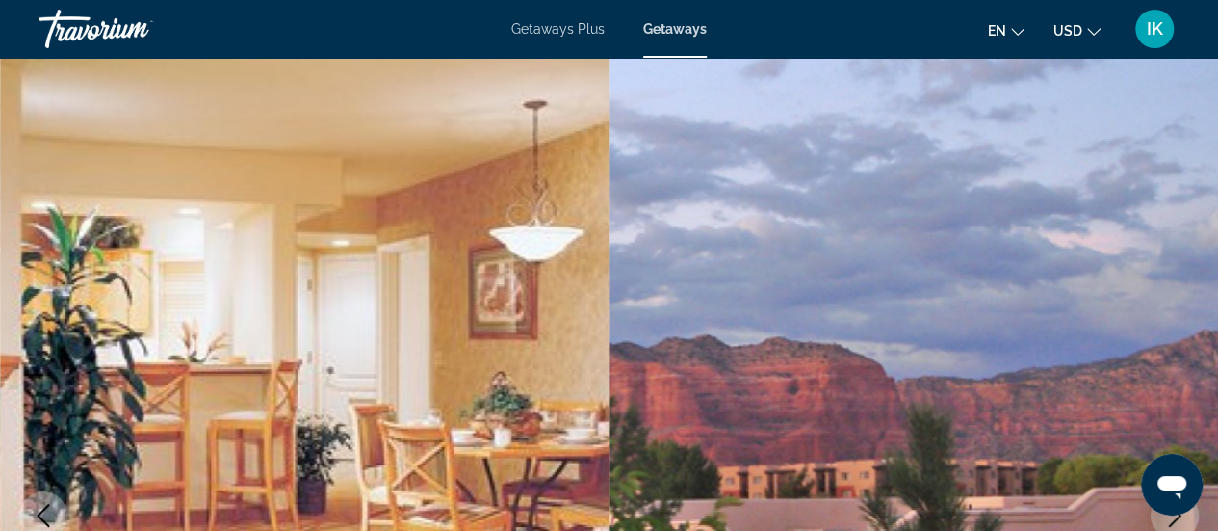
click at [690, 22] on span "Getaways" at bounding box center [675, 28] width 64 height 15
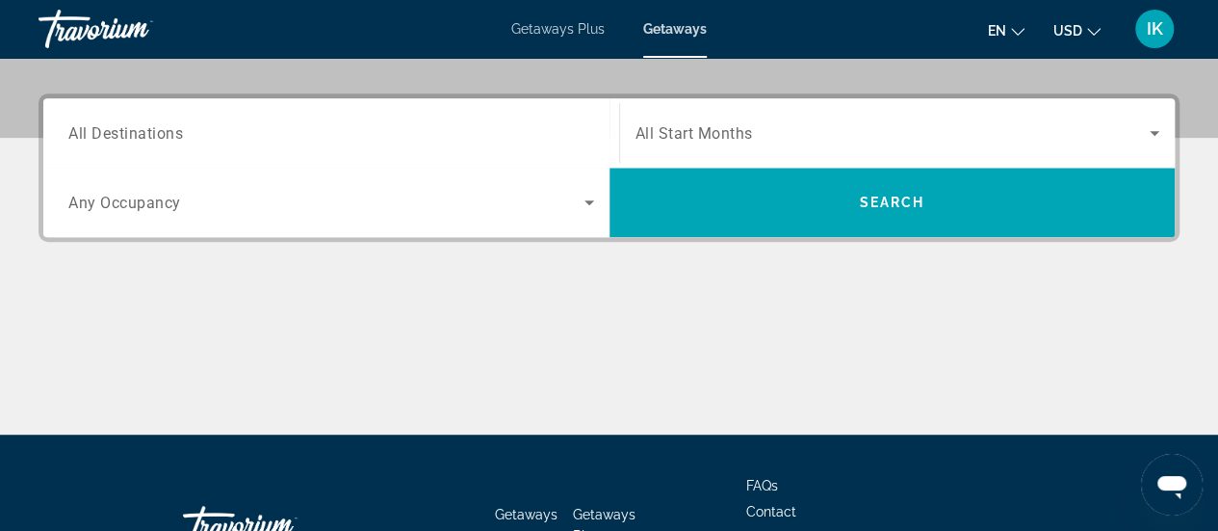
scroll to position [446, 0]
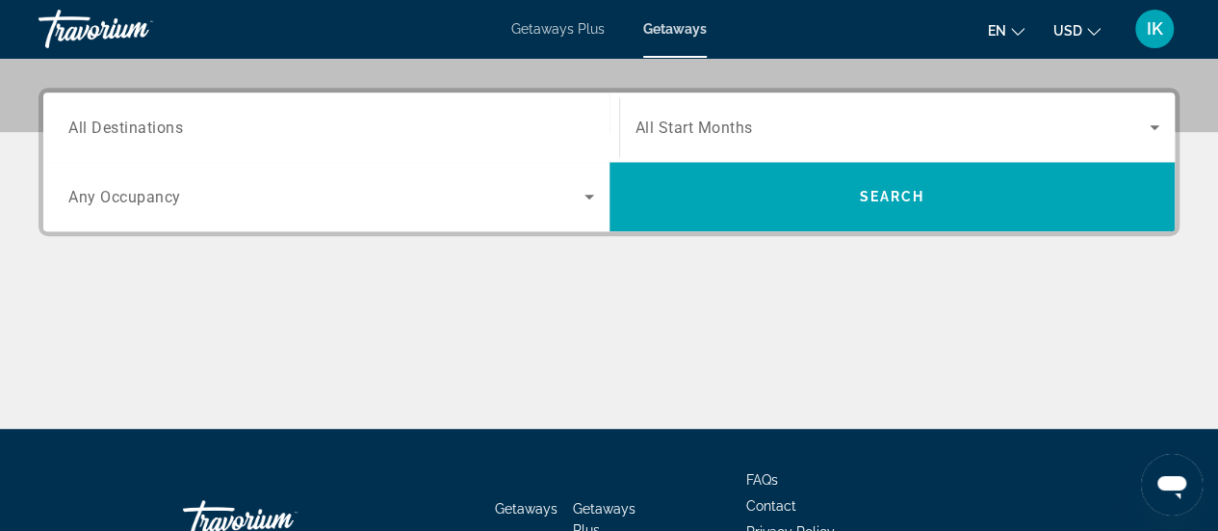
click at [729, 118] on span "All Start Months" at bounding box center [694, 127] width 117 height 18
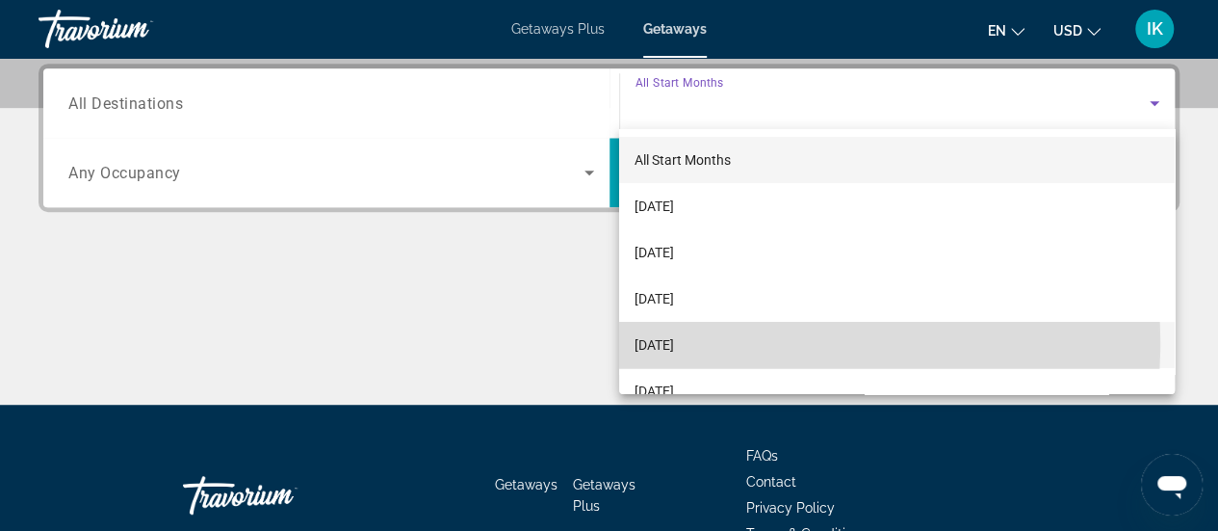
click at [674, 342] on span "[DATE]" at bounding box center [654, 344] width 39 height 23
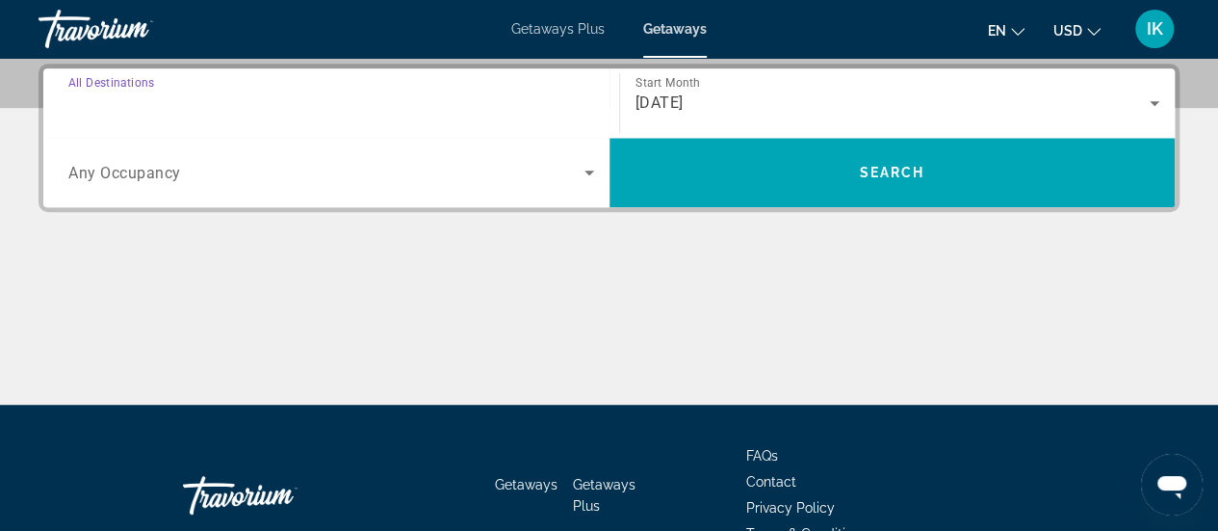
click at [252, 99] on input "Destination All Destinations" at bounding box center [331, 103] width 526 height 23
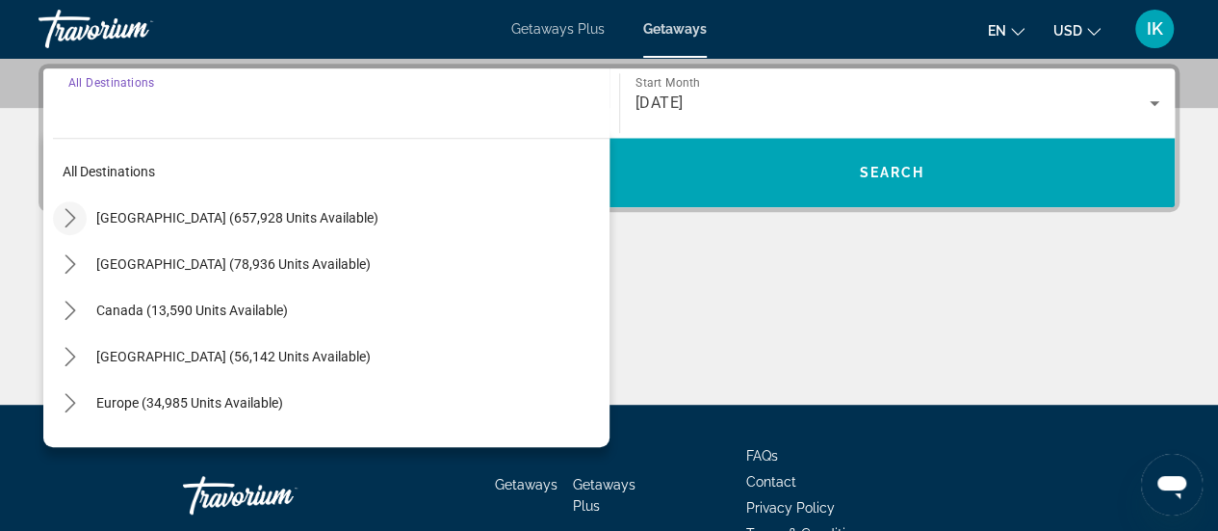
click at [69, 215] on icon "Toggle United States (657,928 units available) submenu" at bounding box center [70, 217] width 19 height 19
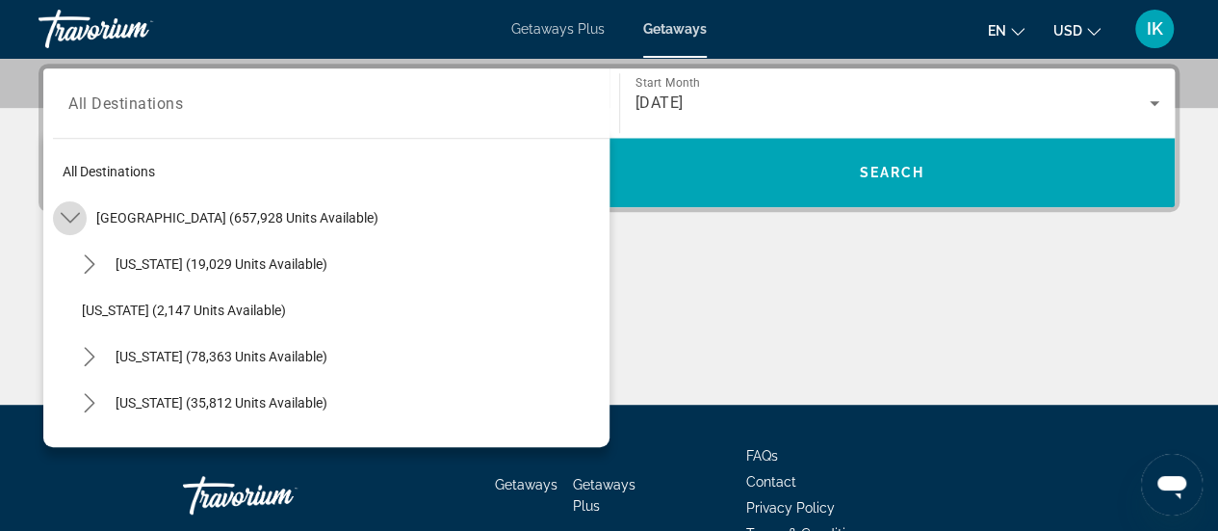
scroll to position [56, 0]
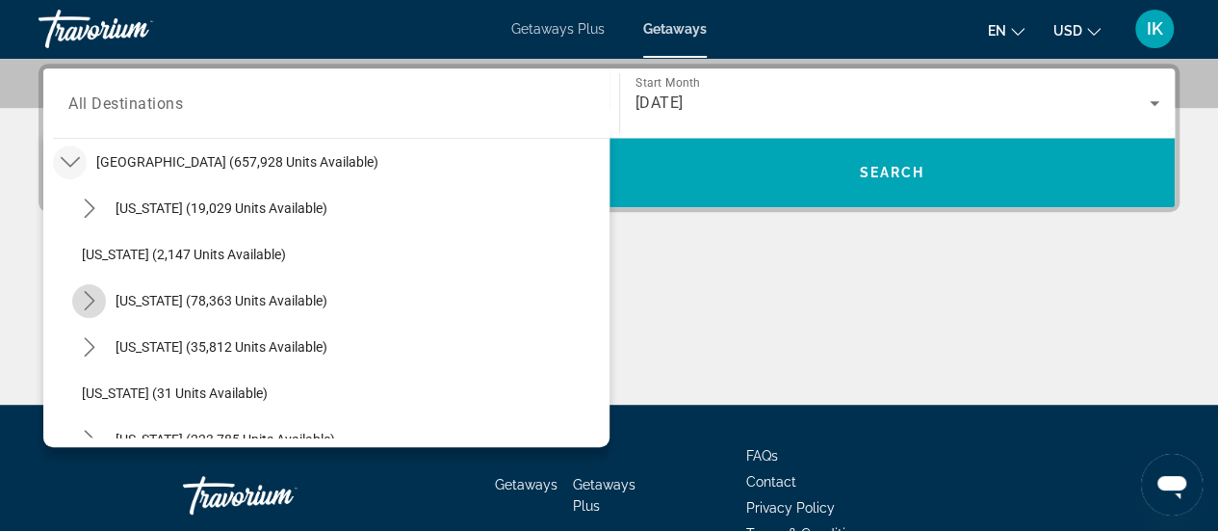
click at [85, 301] on icon "Toggle California (78,363 units available) submenu" at bounding box center [89, 300] width 19 height 19
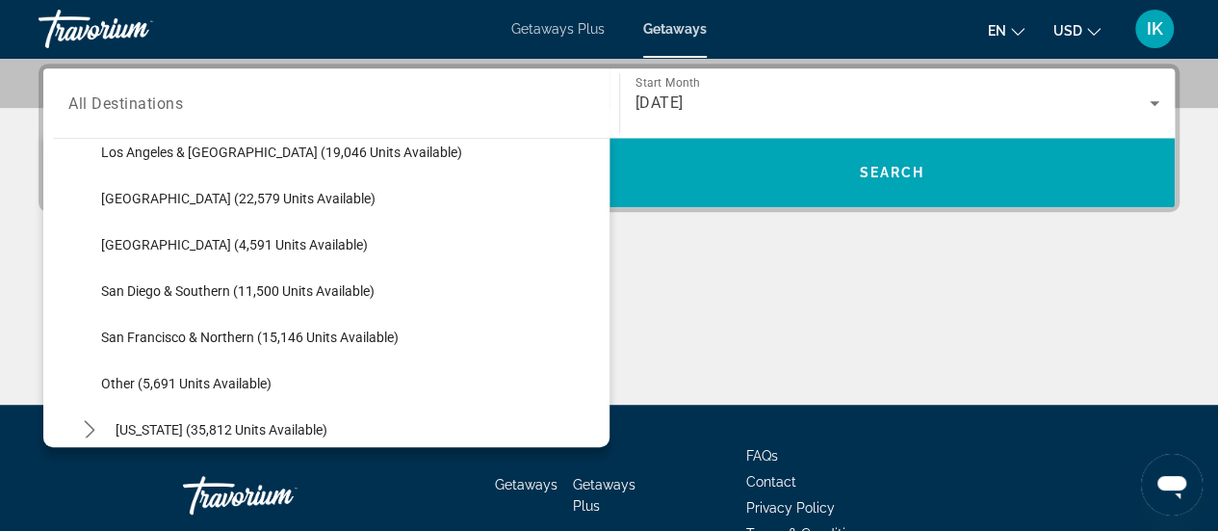
scroll to position [238, 0]
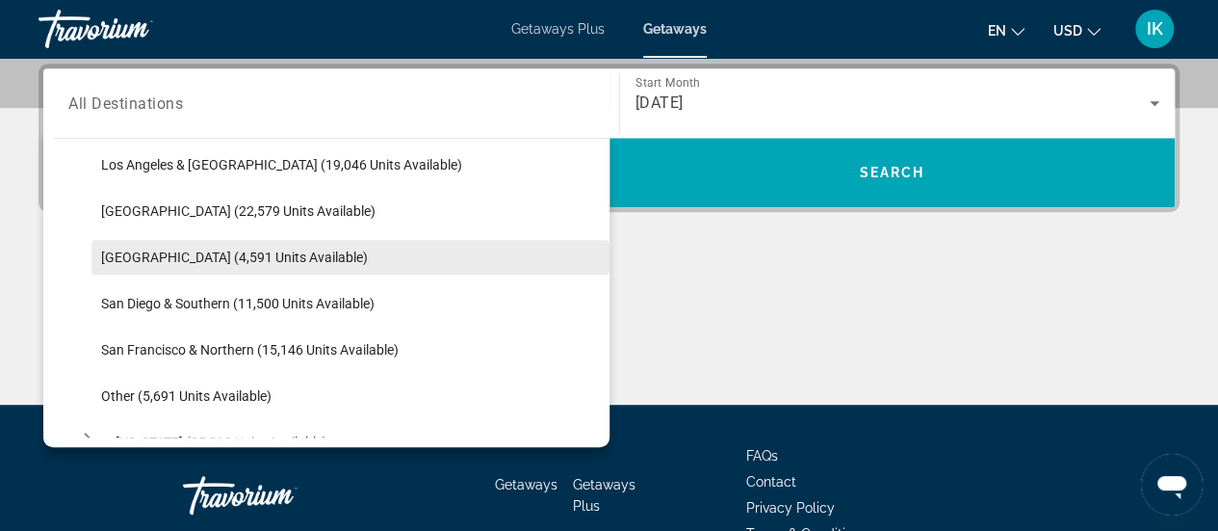
click at [122, 251] on span "[GEOGRAPHIC_DATA] (4,591 units available)" at bounding box center [234, 256] width 267 height 15
type input "**********"
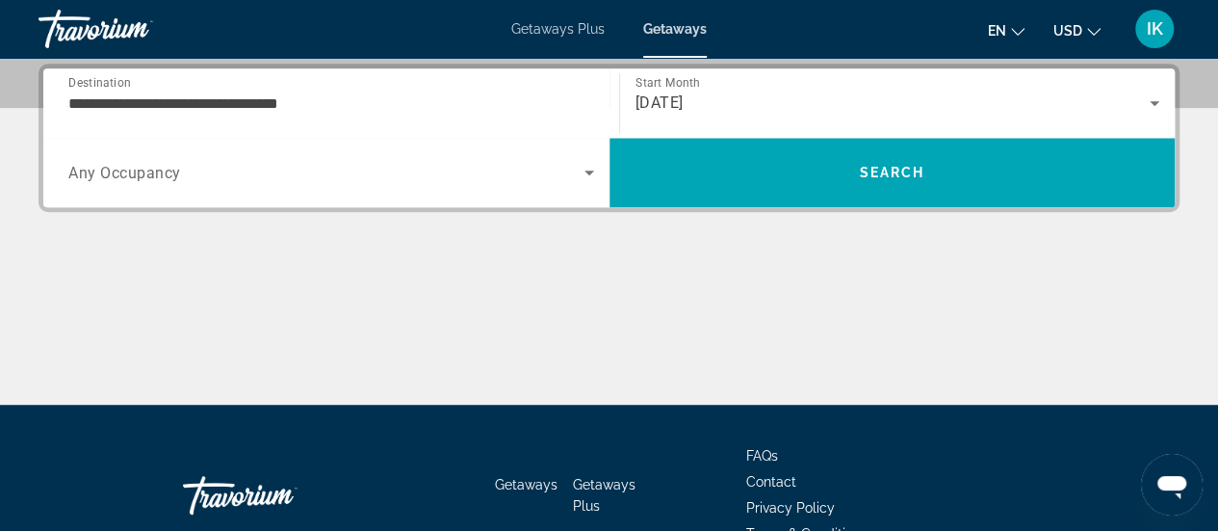
click at [575, 158] on div "Search widget" at bounding box center [331, 172] width 526 height 54
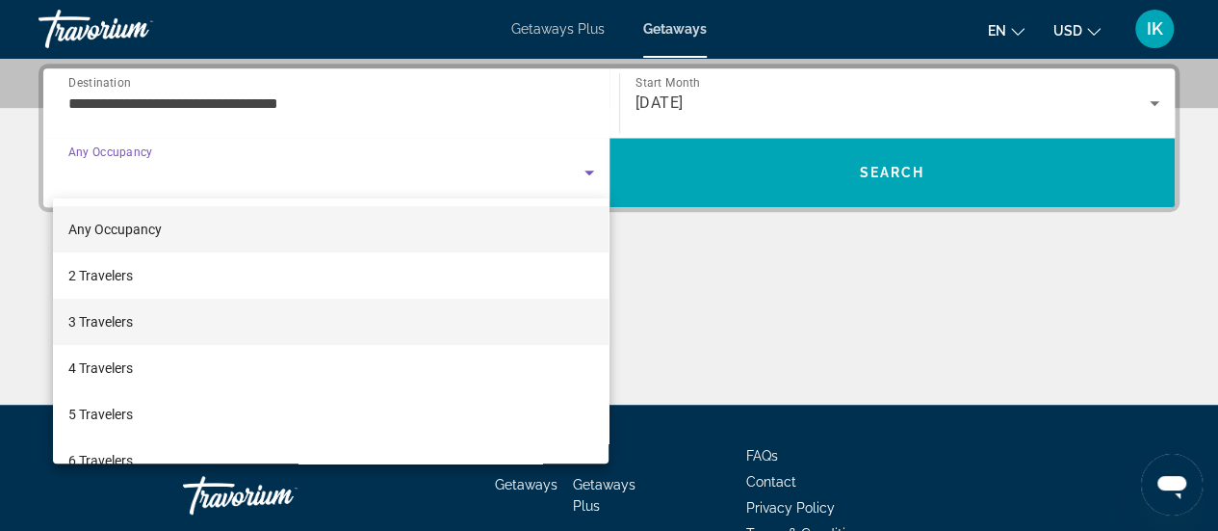
click at [386, 339] on mat-option "3 Travelers" at bounding box center [331, 322] width 557 height 46
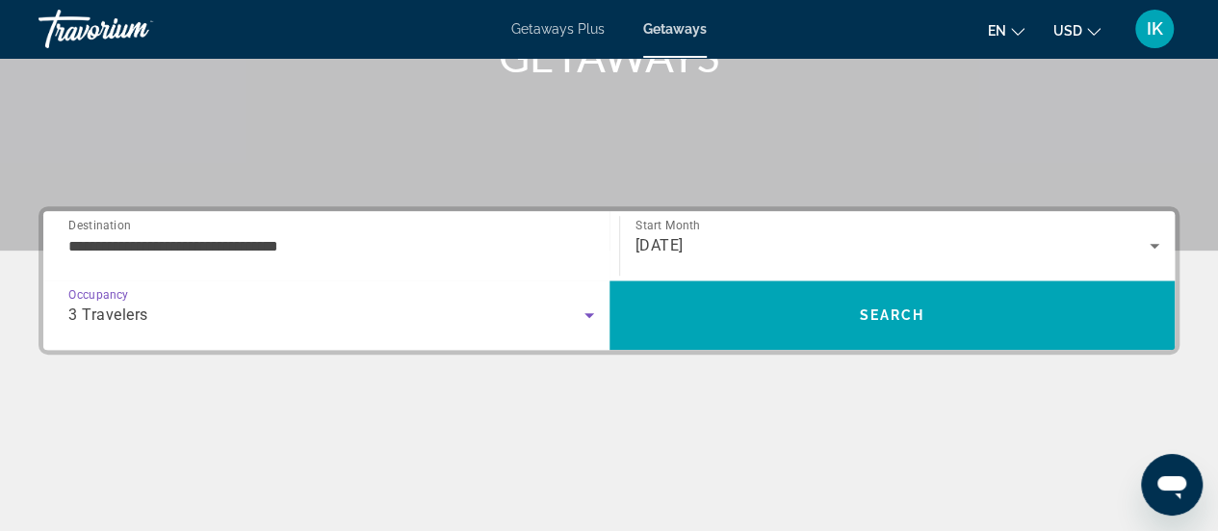
scroll to position [325, 0]
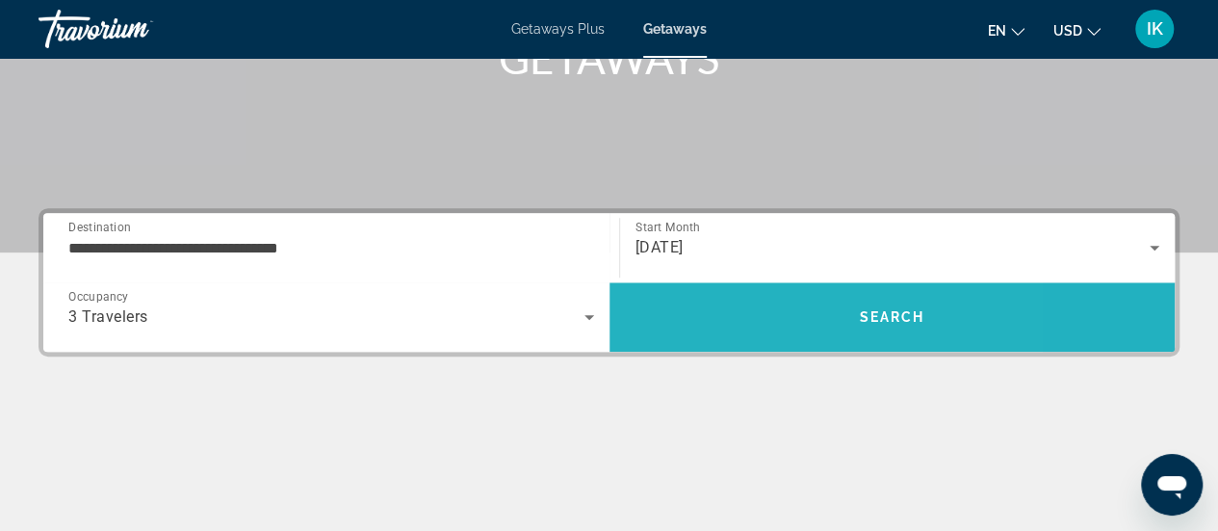
click at [742, 325] on span "Search" at bounding box center [893, 317] width 566 height 46
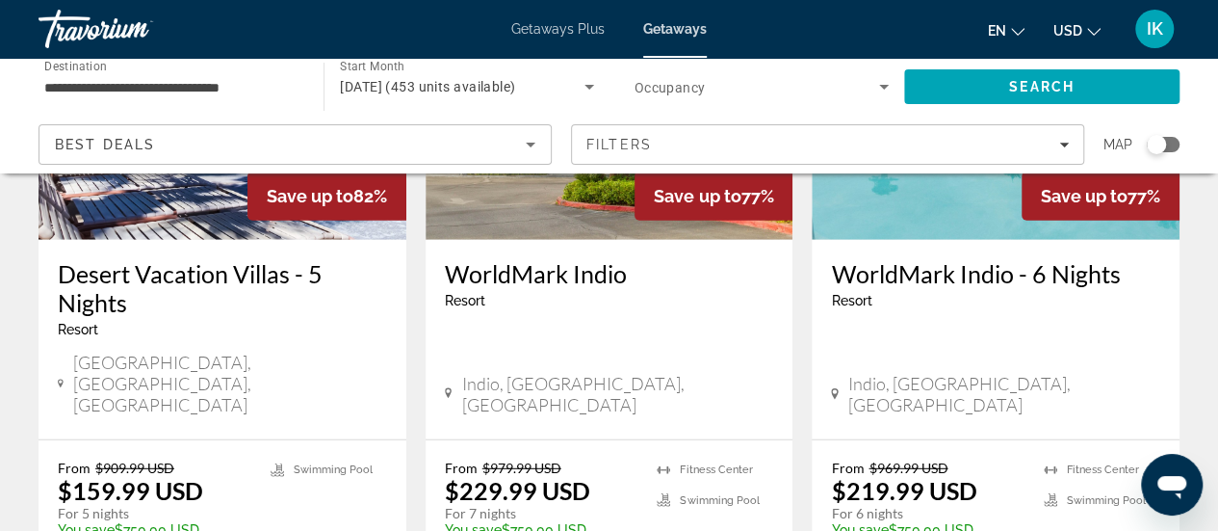
scroll to position [2622, 0]
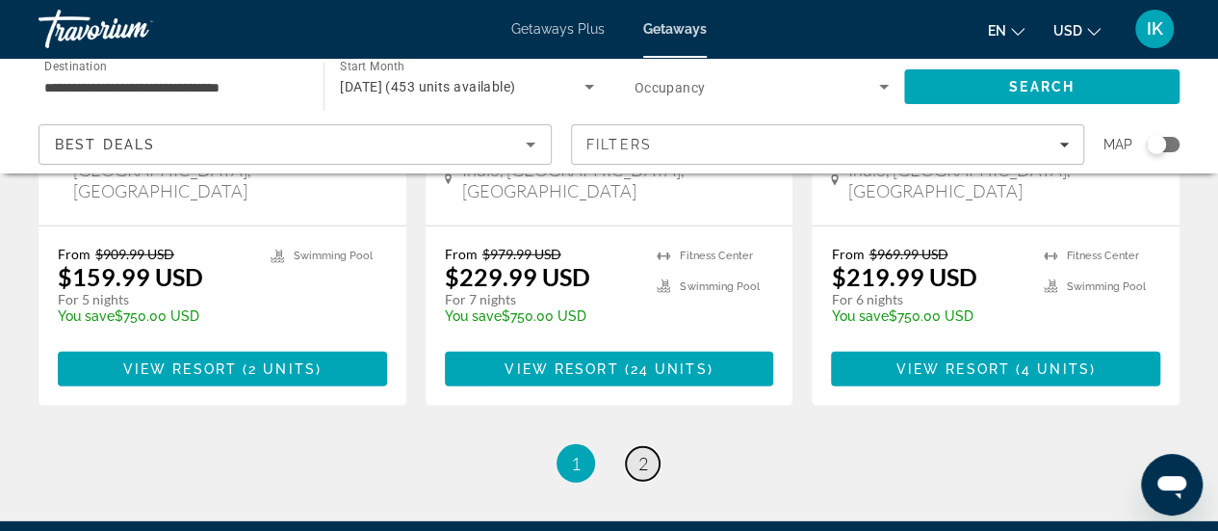
click at [638, 453] on span "2" at bounding box center [643, 463] width 10 height 21
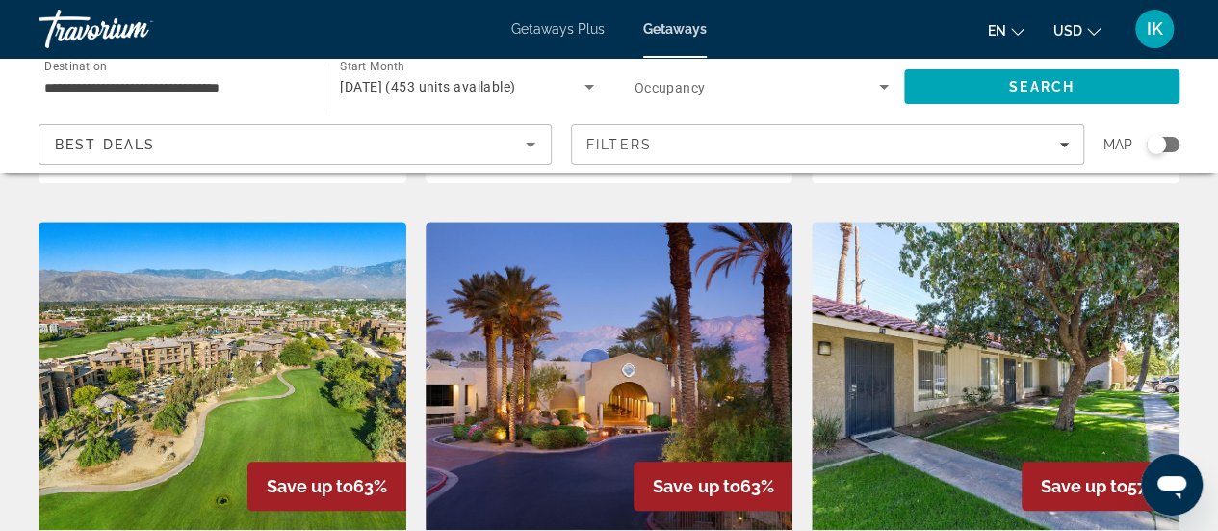
scroll to position [749, 0]
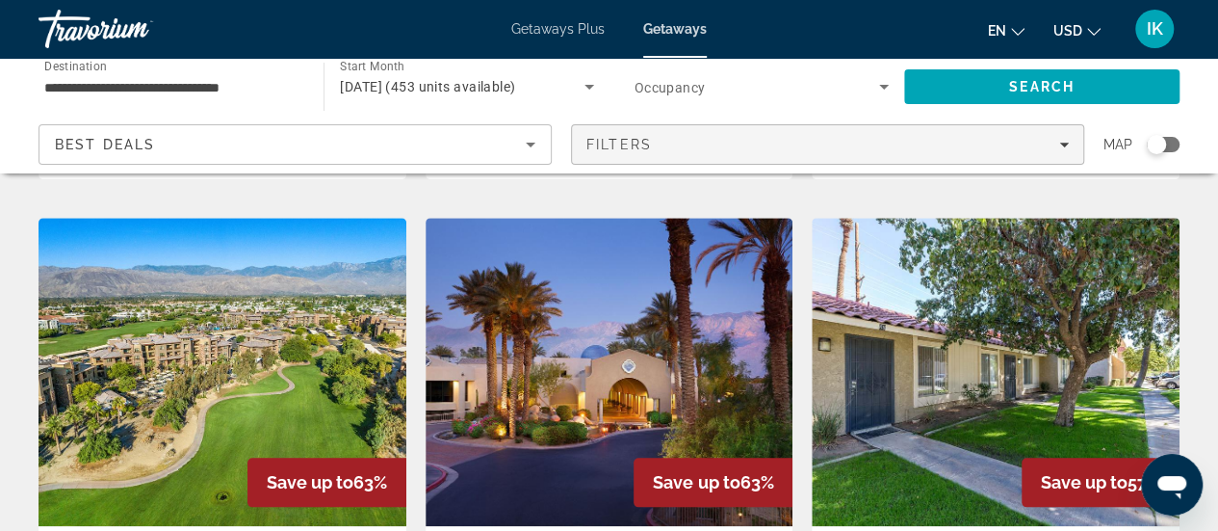
click at [936, 153] on span "Filters" at bounding box center [827, 144] width 511 height 46
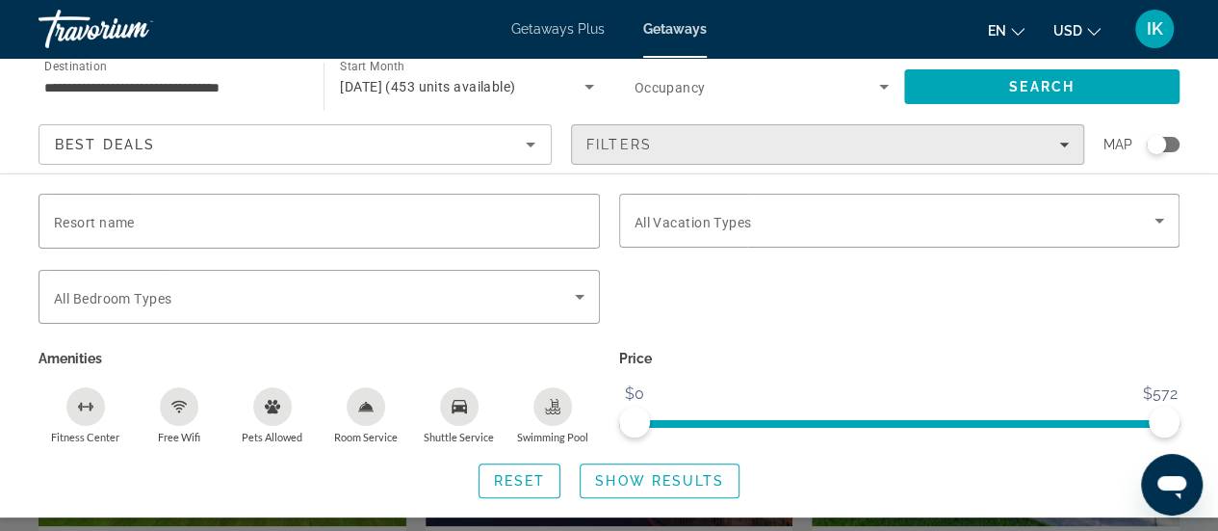
click at [936, 153] on span "Filters" at bounding box center [827, 144] width 511 height 46
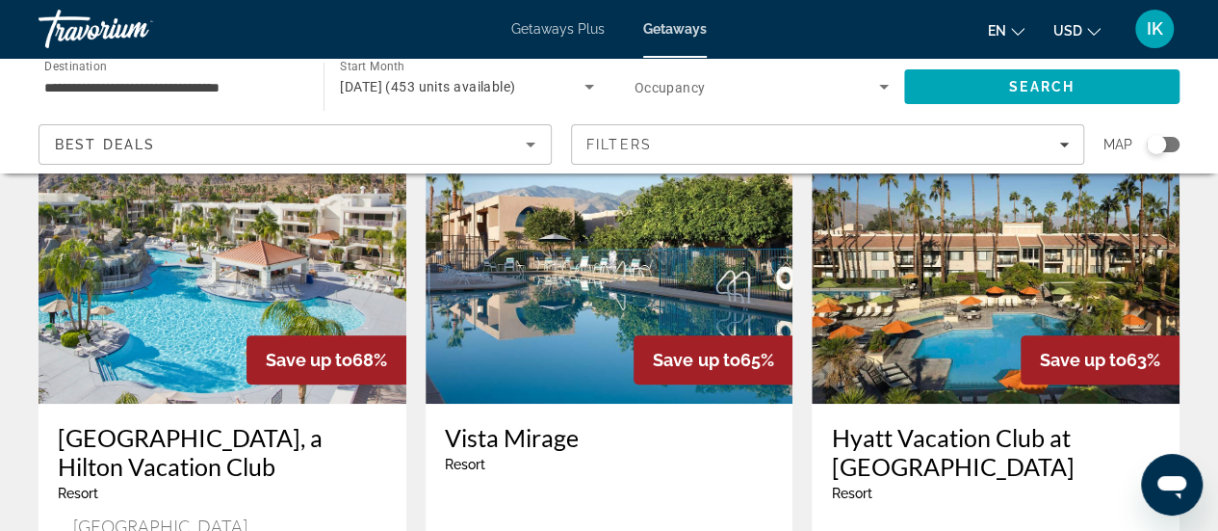
scroll to position [143, 0]
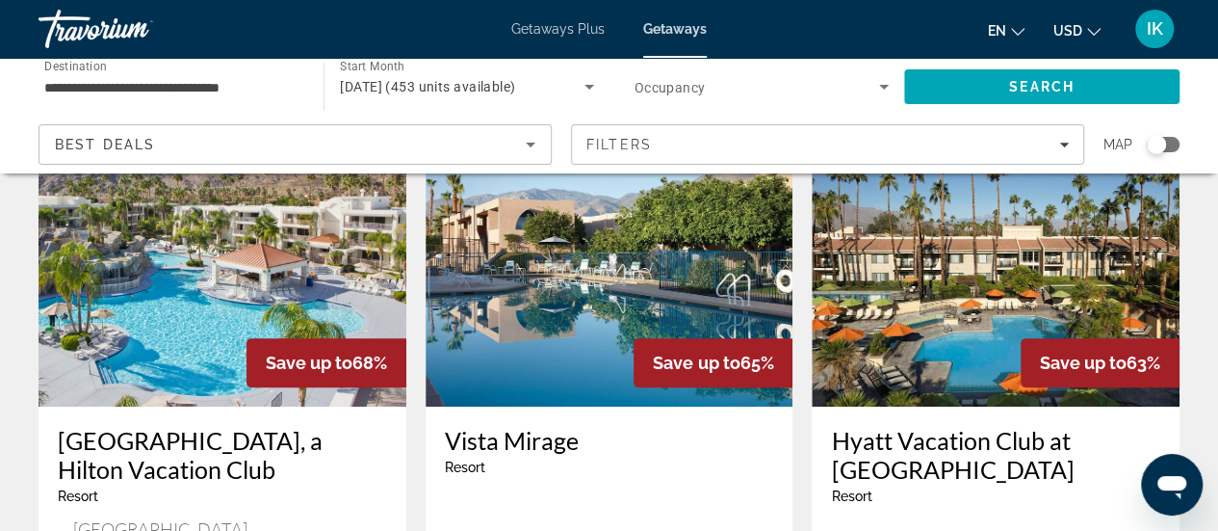
click at [135, 276] on img "Main content" at bounding box center [223, 252] width 368 height 308
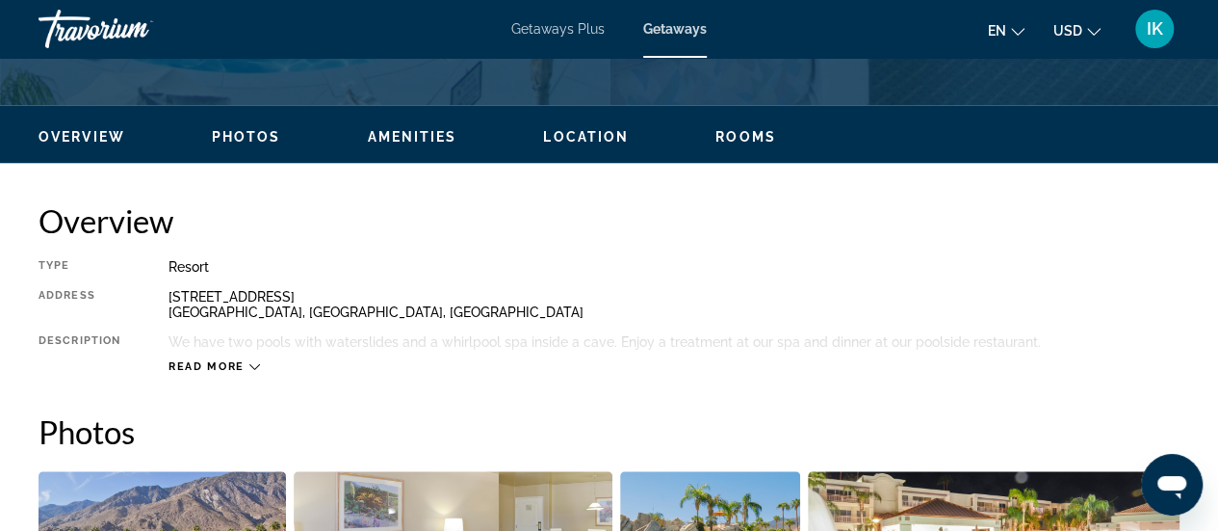
scroll to position [829, 0]
